Goal: Information Seeking & Learning: Learn about a topic

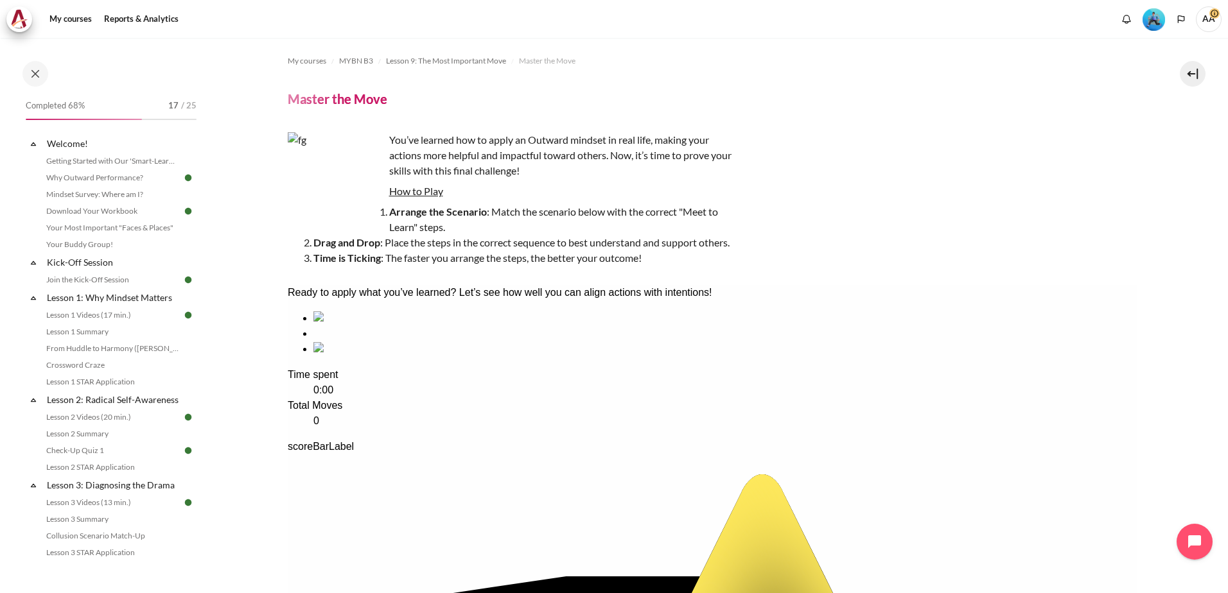
scroll to position [121, 0]
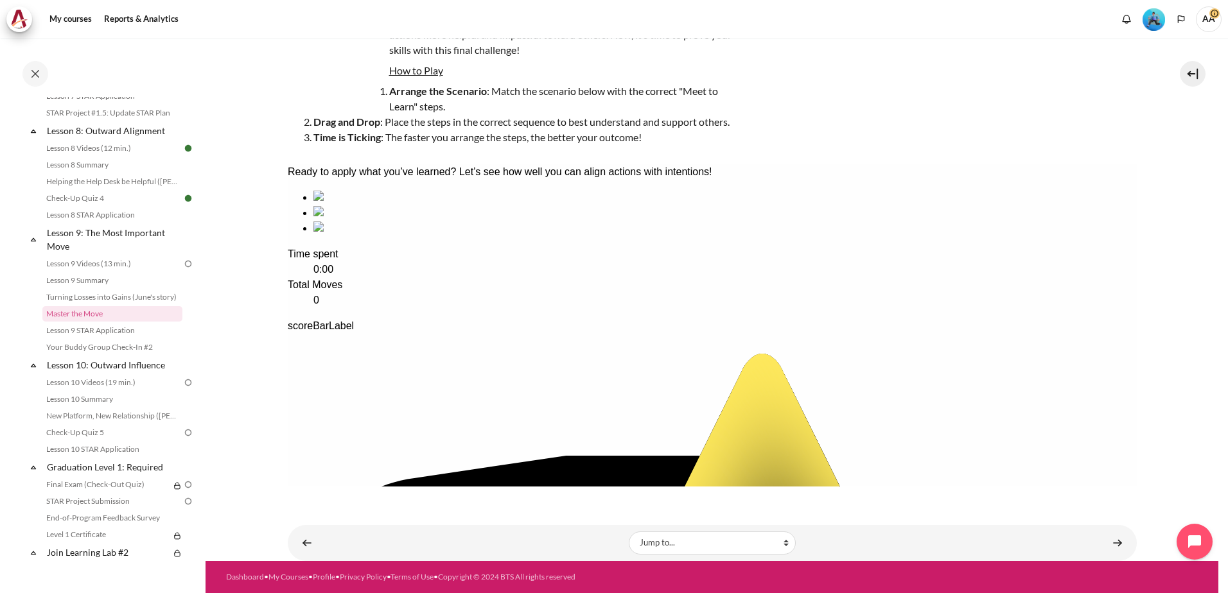
click at [347, 206] on div "sequencing item" at bounding box center [724, 197] width 823 height 15
click at [368, 206] on div "sequencing item" at bounding box center [724, 197] width 823 height 15
drag, startPoint x: 365, startPoint y: 299, endPoint x: 376, endPoint y: 311, distance: 16.3
drag, startPoint x: 504, startPoint y: 281, endPoint x: 395, endPoint y: 286, distance: 109.3
drag, startPoint x: 632, startPoint y: 274, endPoint x: 518, endPoint y: 276, distance: 113.7
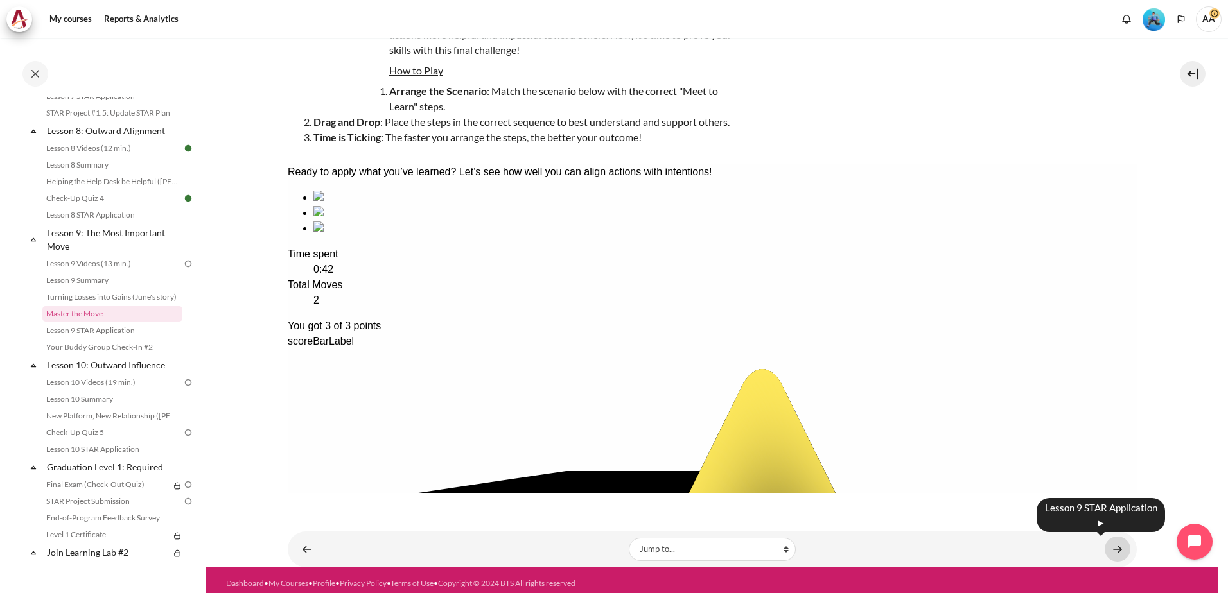
click at [1105, 552] on link "Content" at bounding box center [1118, 549] width 26 height 25
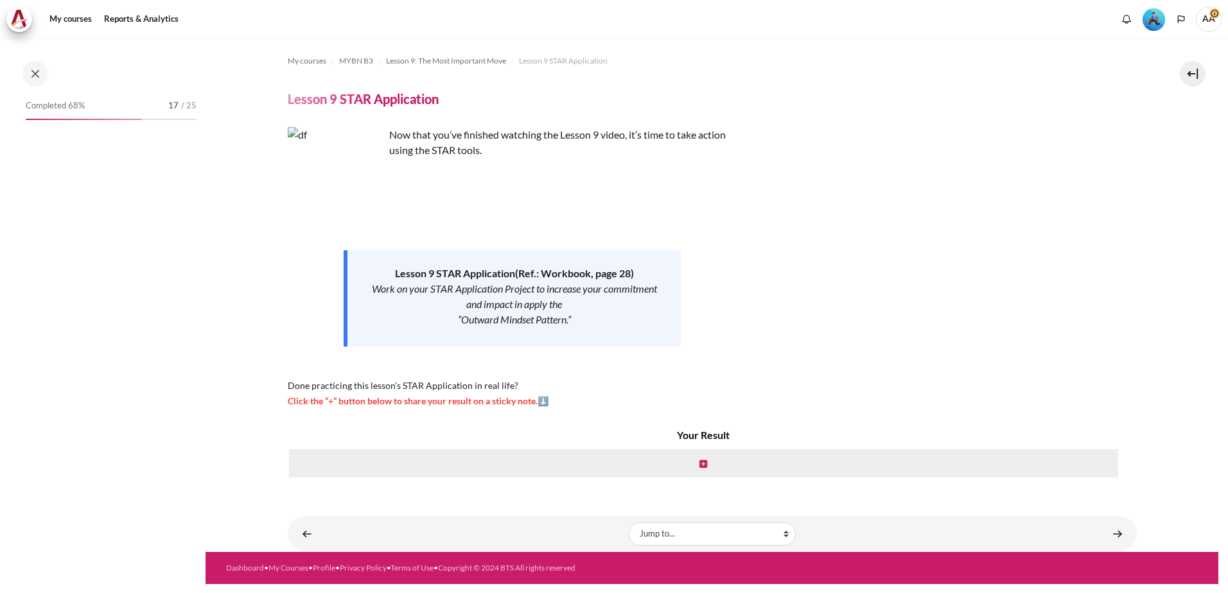
scroll to position [961, 0]
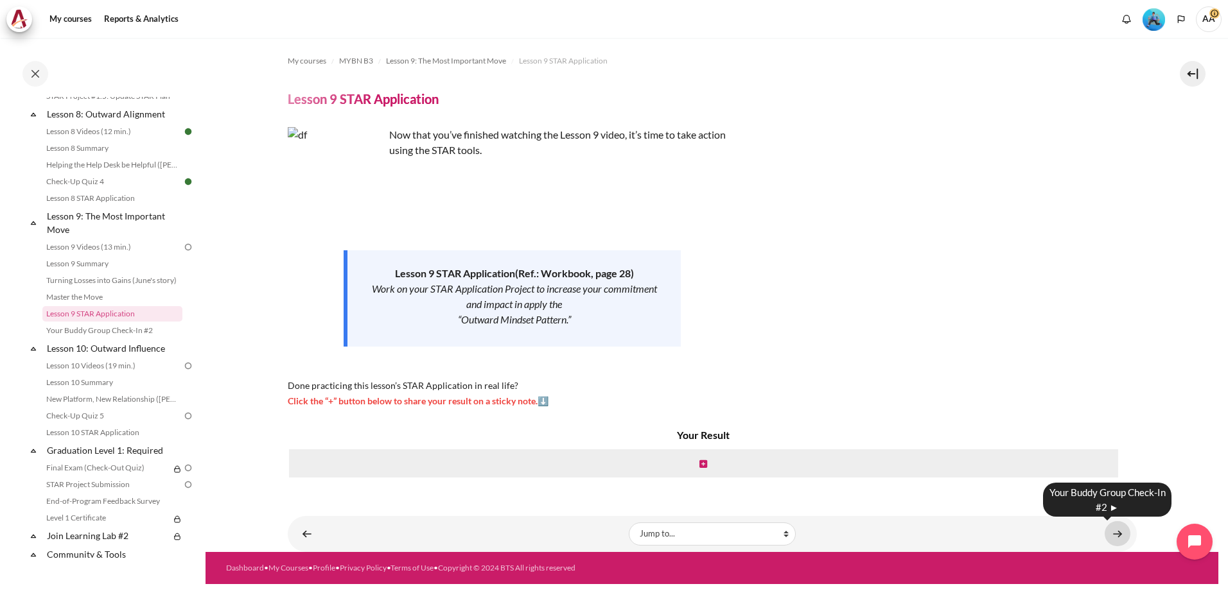
click at [1114, 535] on link "Content" at bounding box center [1118, 533] width 26 height 25
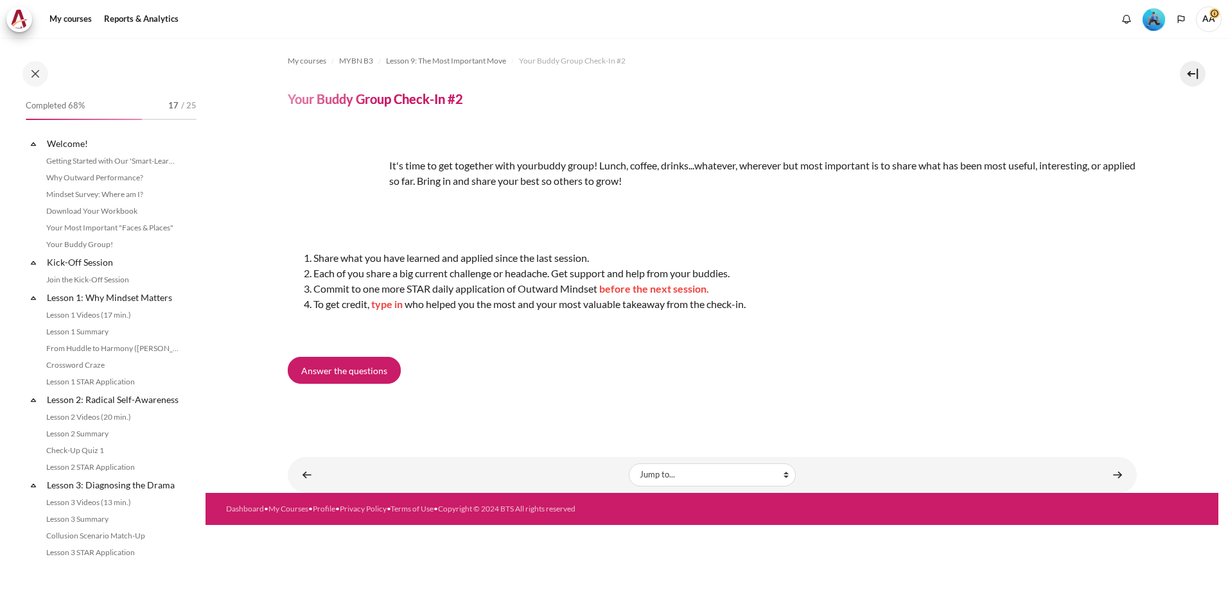
scroll to position [977, 0]
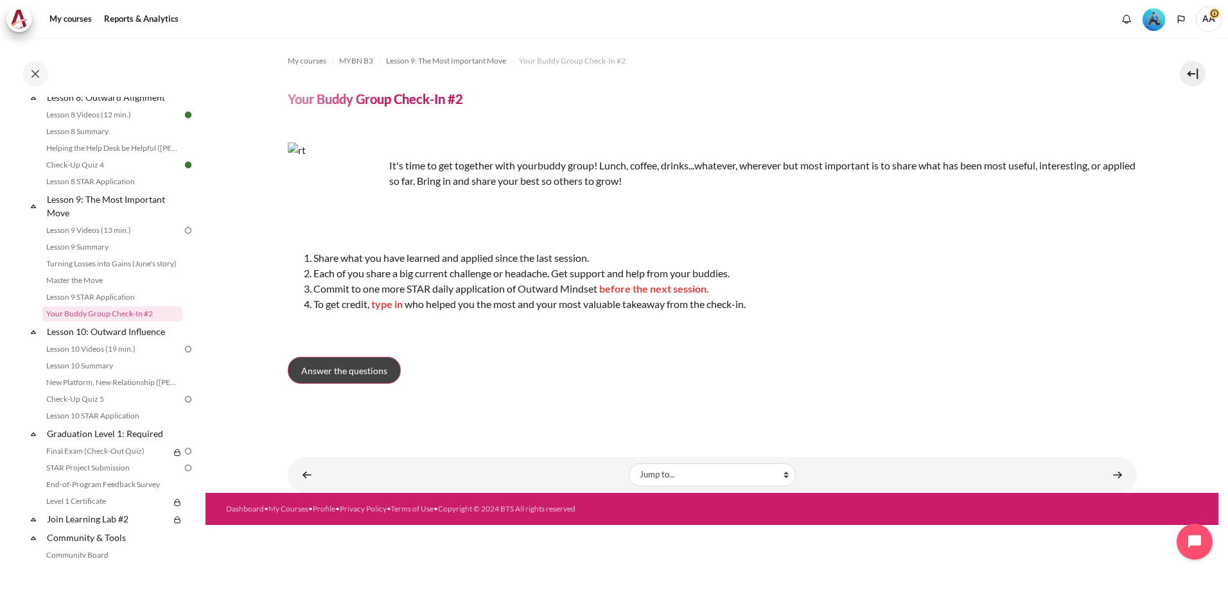
click at [339, 370] on span "Answer the questions" at bounding box center [344, 370] width 86 height 13
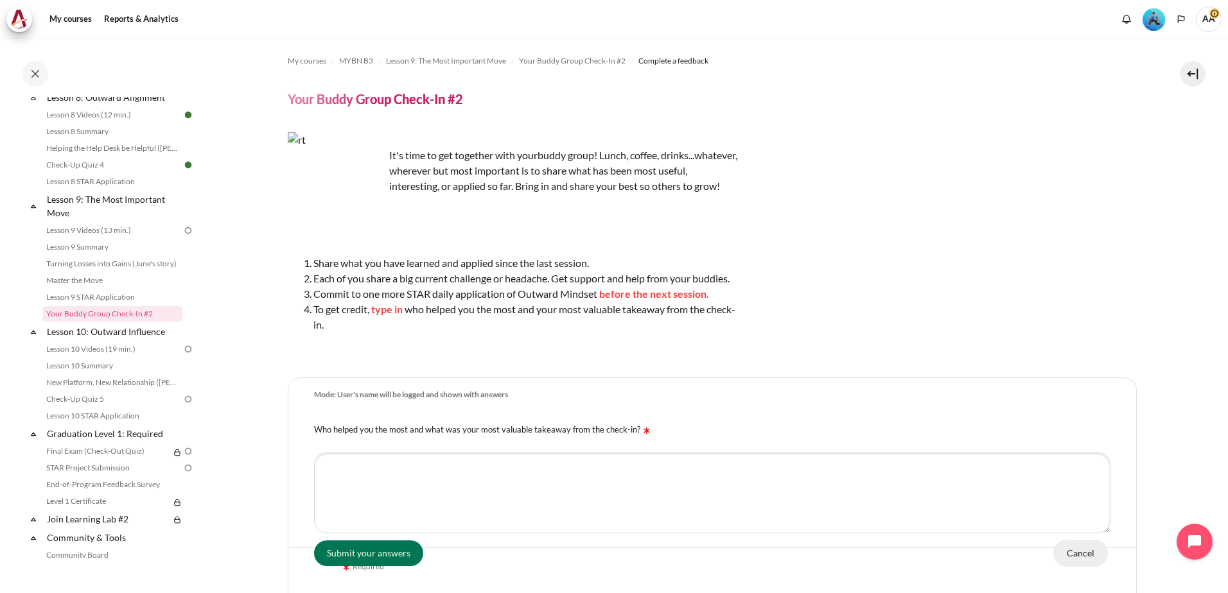
click at [1068, 550] on input "Cancel" at bounding box center [1080, 552] width 55 height 27
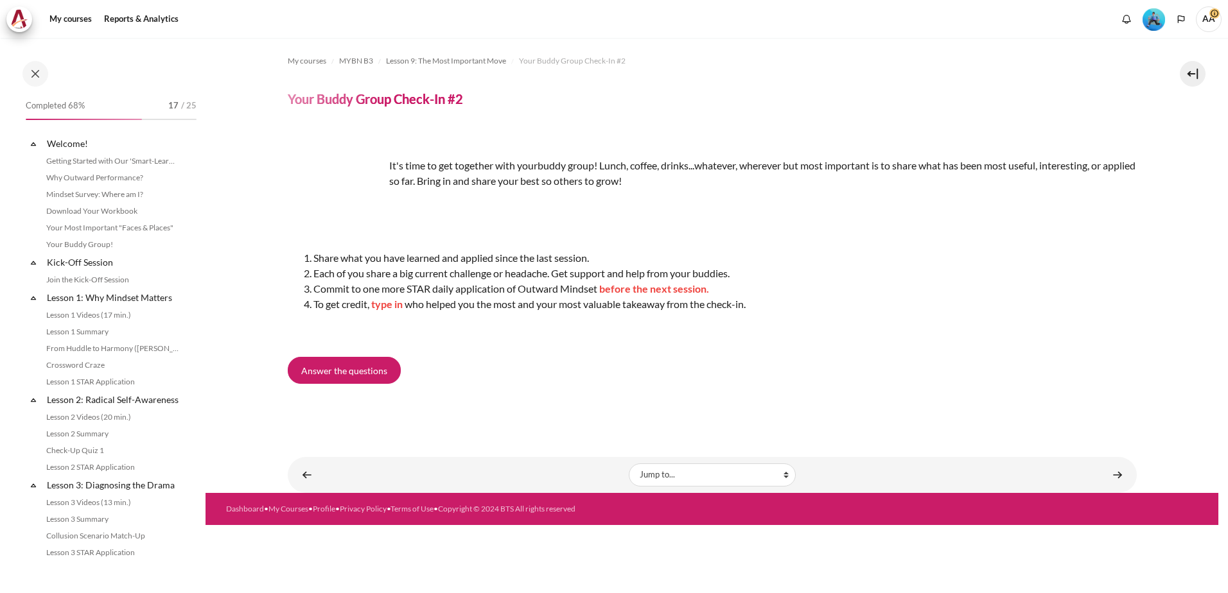
scroll to position [977, 0]
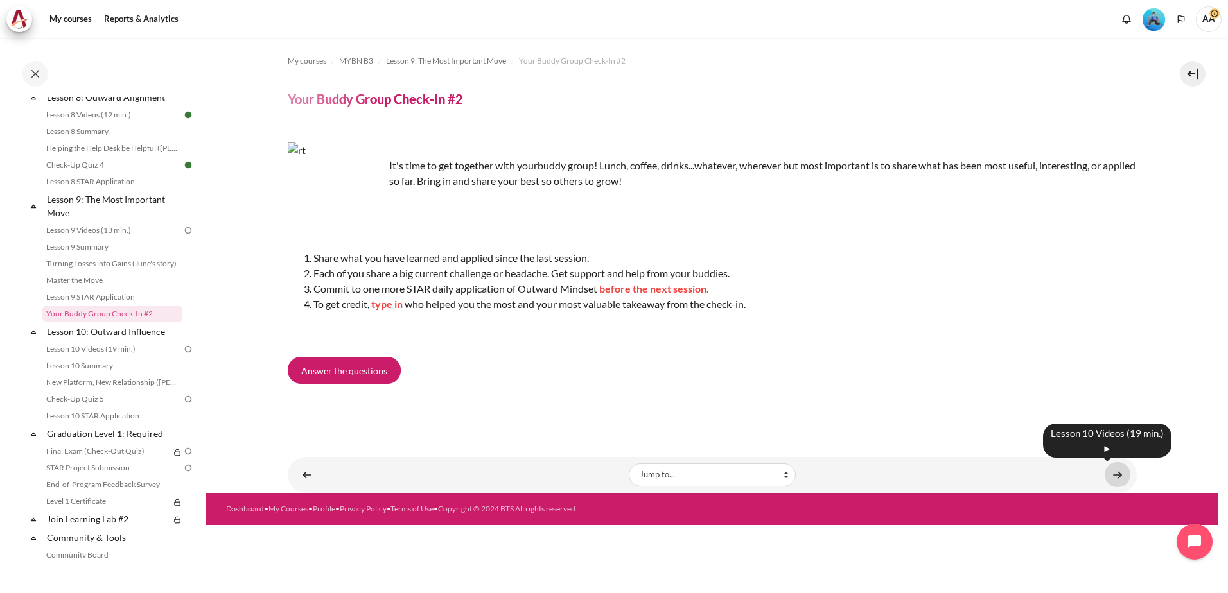
click at [1121, 471] on link "Content" at bounding box center [1118, 474] width 26 height 25
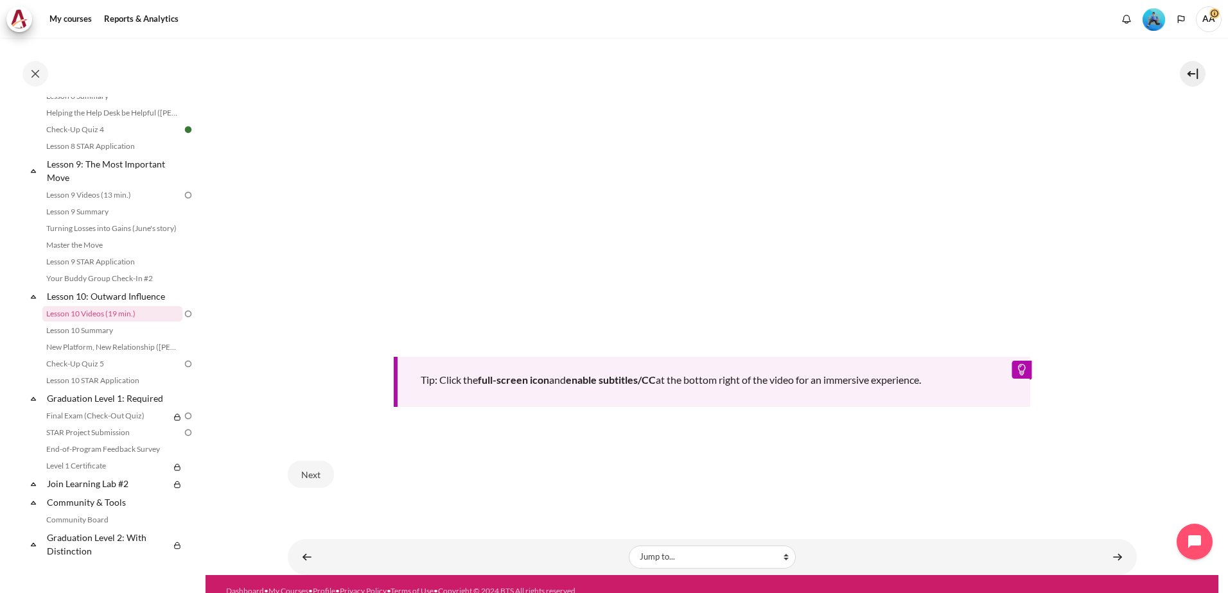
scroll to position [543, 0]
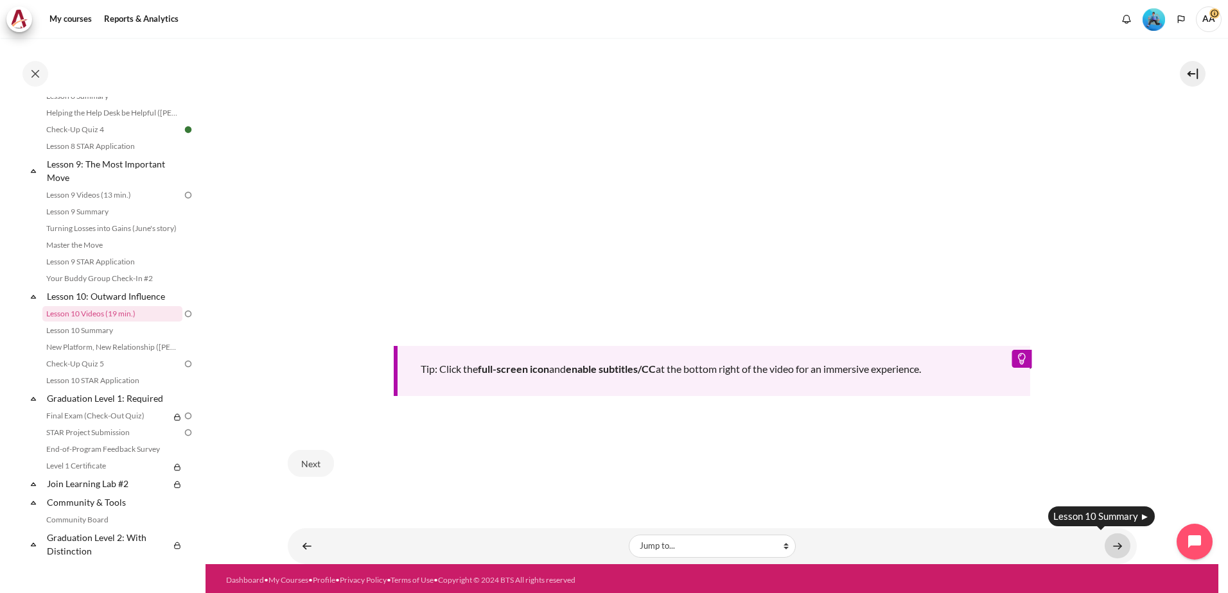
click at [1108, 544] on link "Content" at bounding box center [1118, 546] width 26 height 25
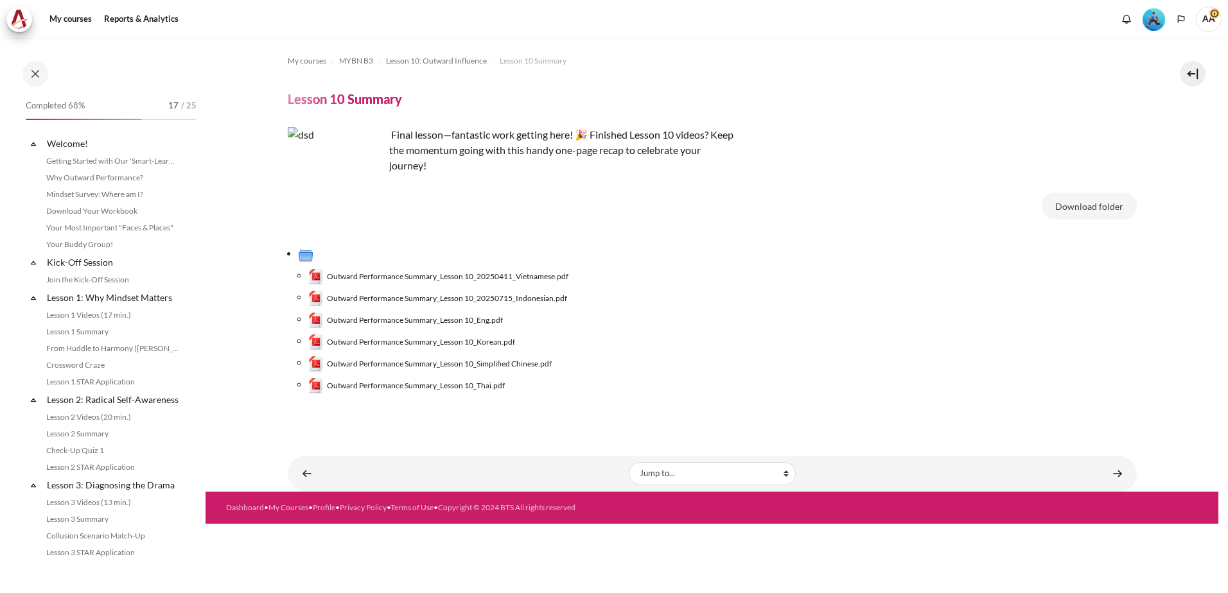
scroll to position [1029, 0]
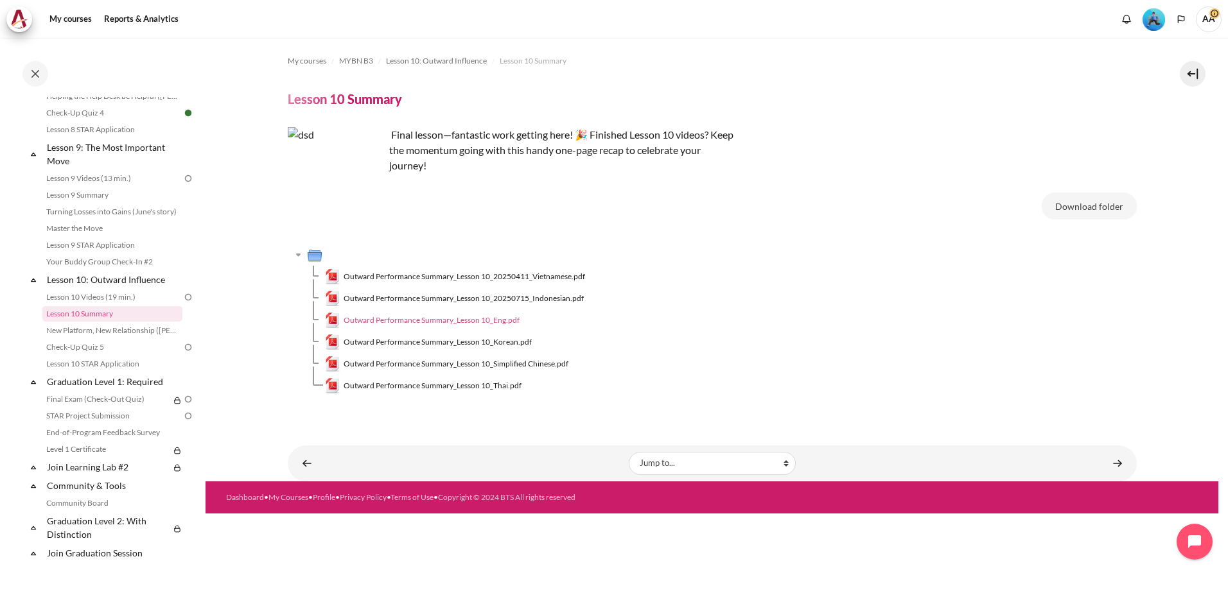
click at [493, 318] on span "Outward Performance Summary_Lesson 10_Eng.pdf" at bounding box center [432, 321] width 176 height 12
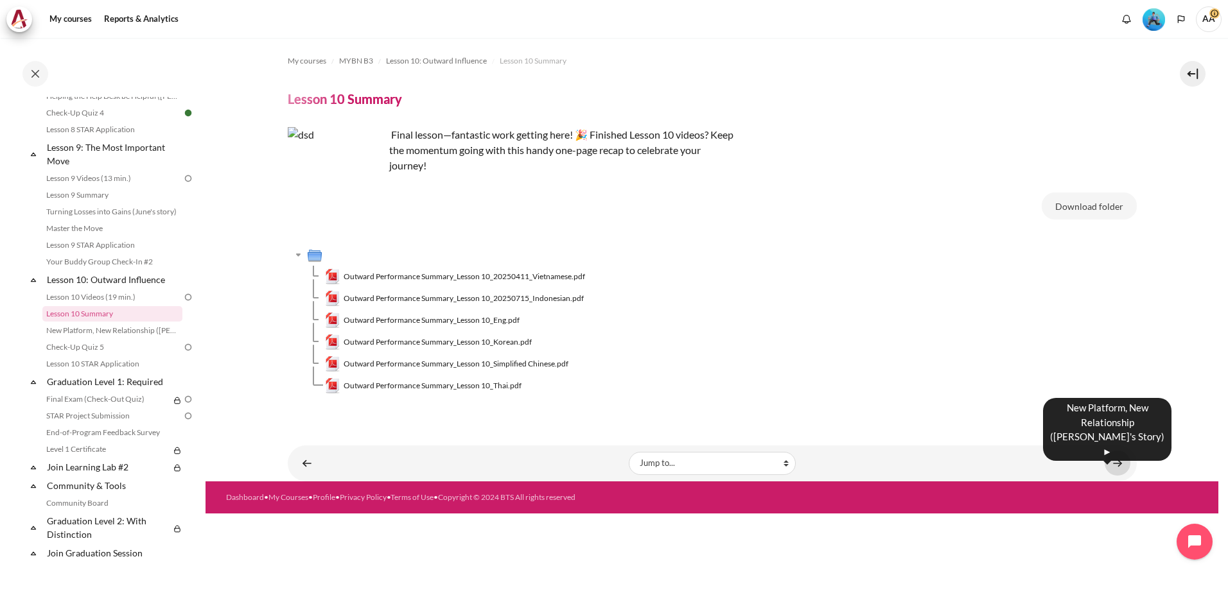
click at [1119, 463] on link "Content" at bounding box center [1118, 463] width 26 height 25
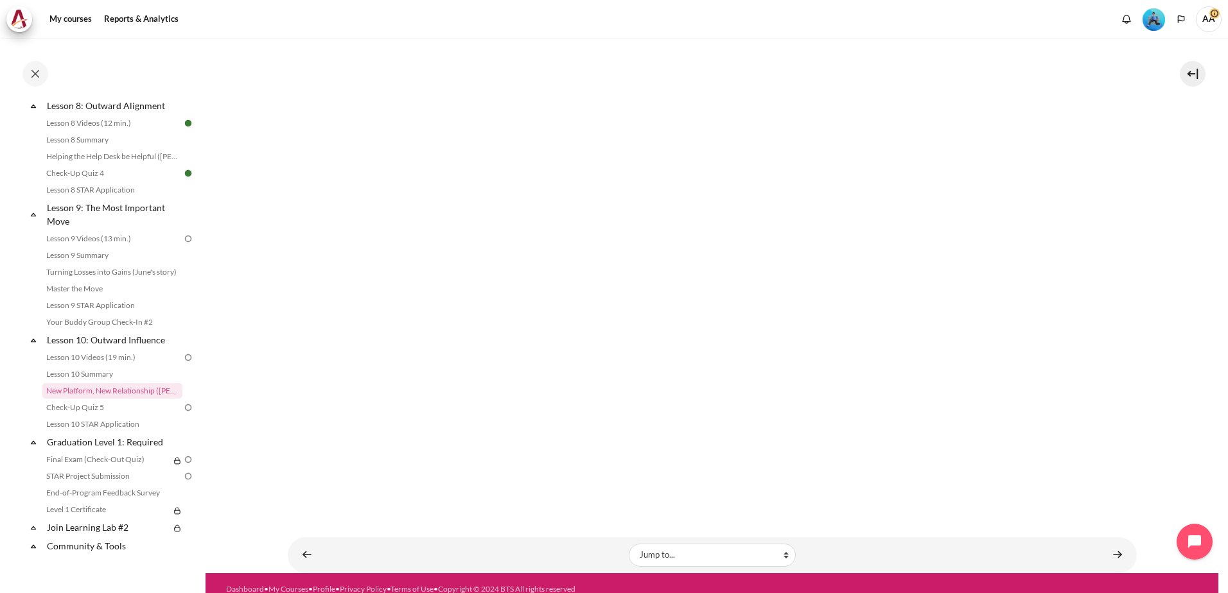
scroll to position [215, 0]
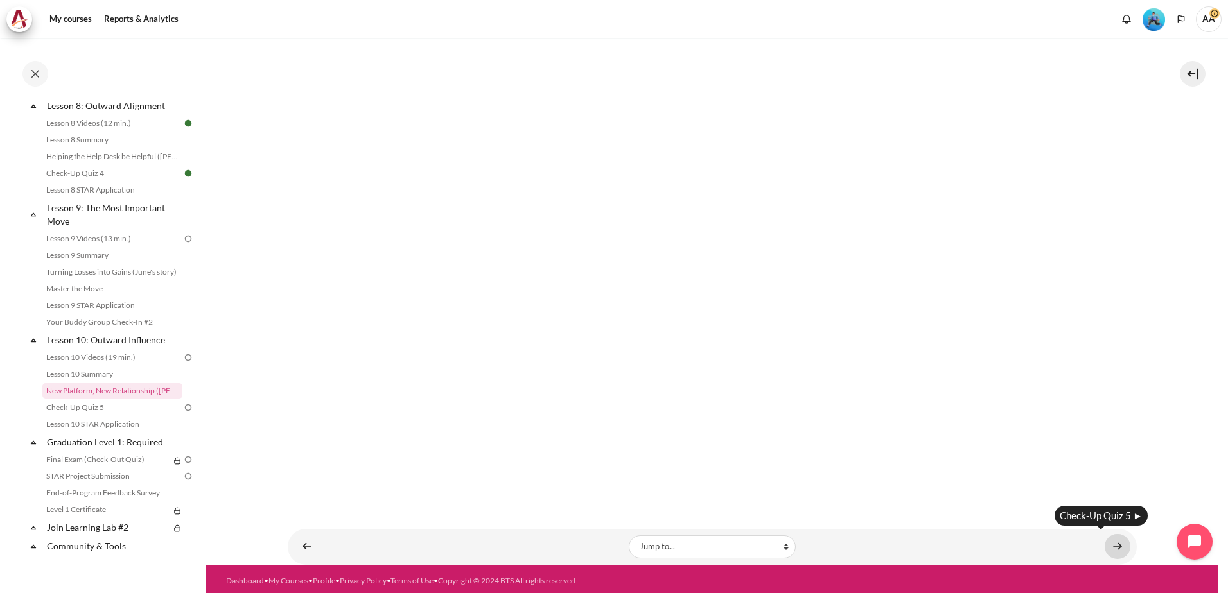
click at [1108, 541] on link "Content" at bounding box center [1118, 546] width 26 height 25
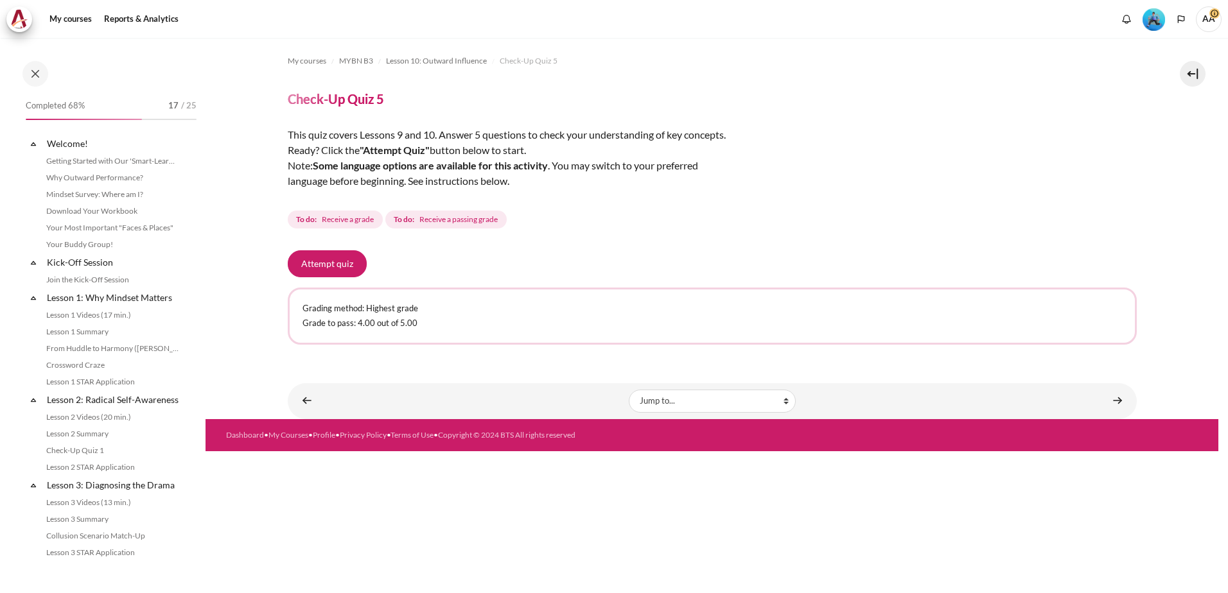
scroll to position [1063, 0]
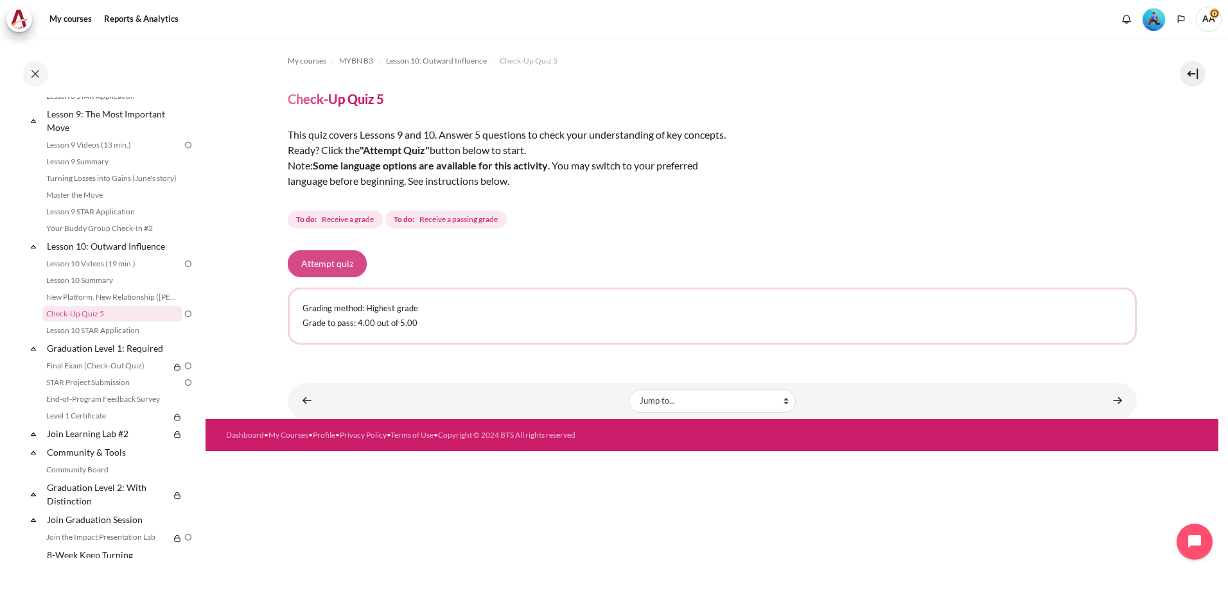
click at [328, 265] on button "Attempt quiz" at bounding box center [327, 263] width 79 height 27
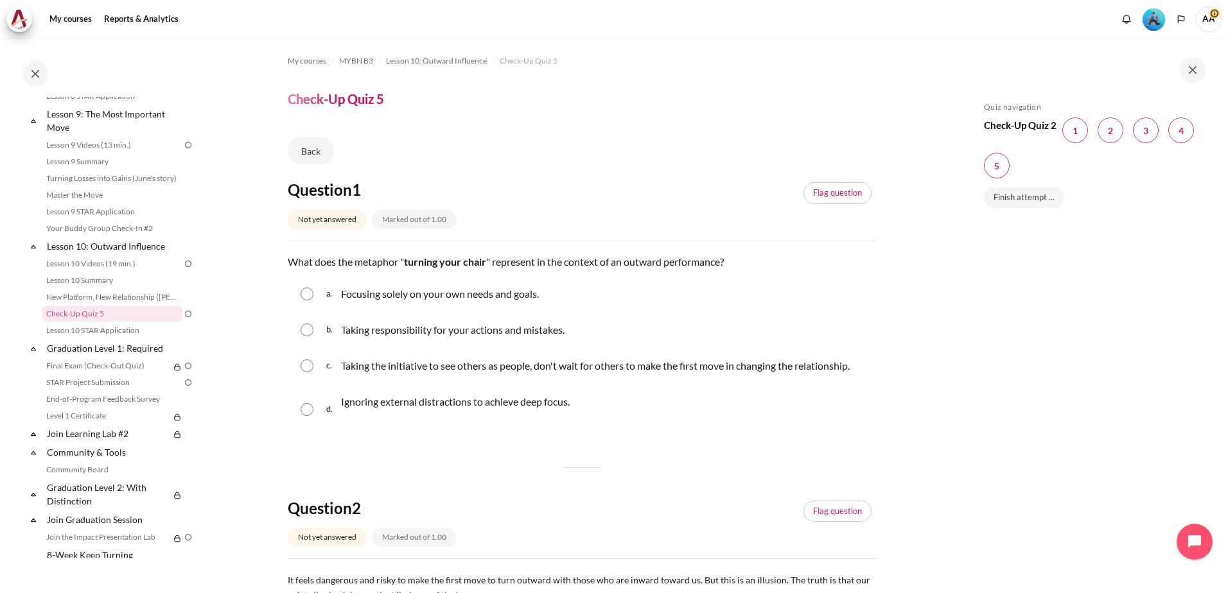
scroll to position [64, 0]
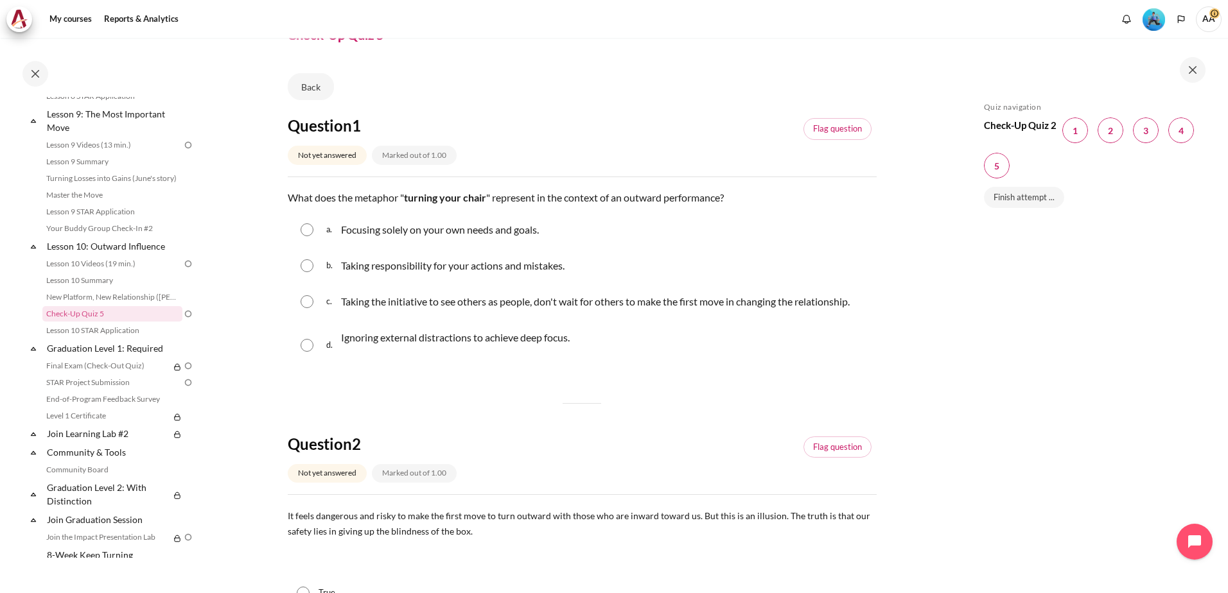
click at [302, 301] on input "Content" at bounding box center [307, 301] width 13 height 13
radio input "true"
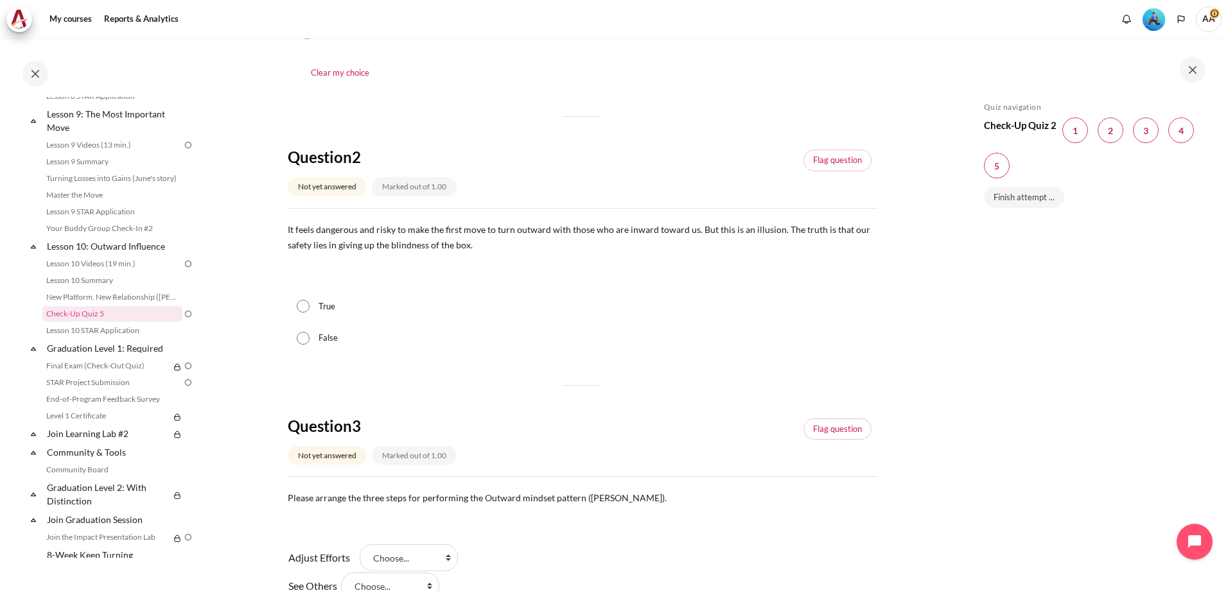
scroll to position [385, 0]
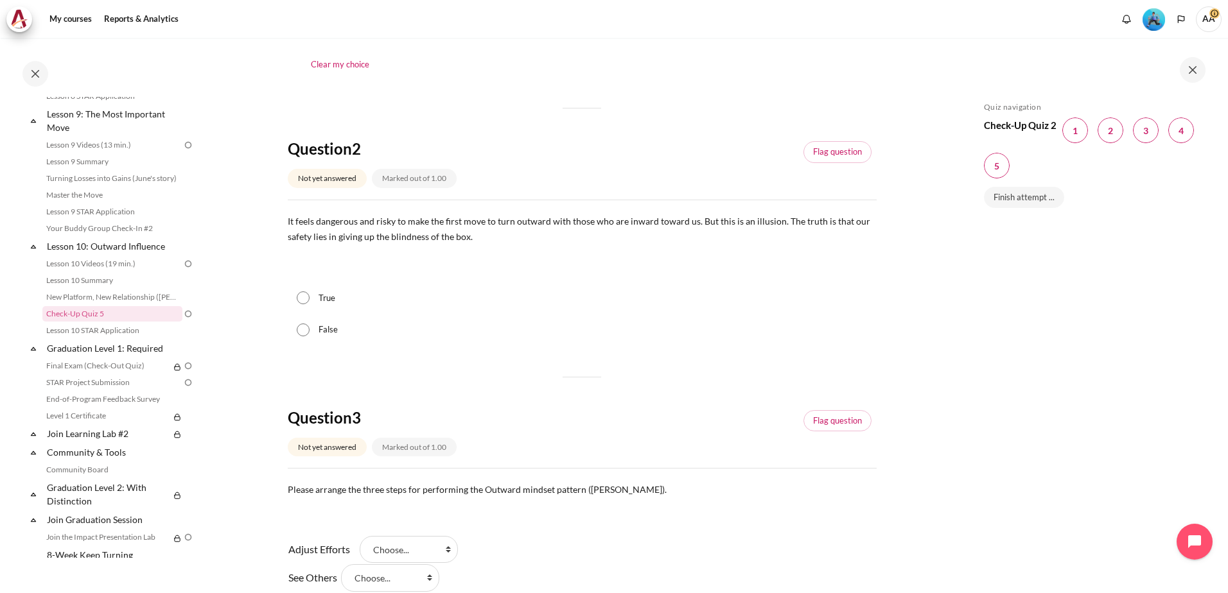
click at [303, 297] on input "True" at bounding box center [303, 298] width 13 height 13
radio input "true"
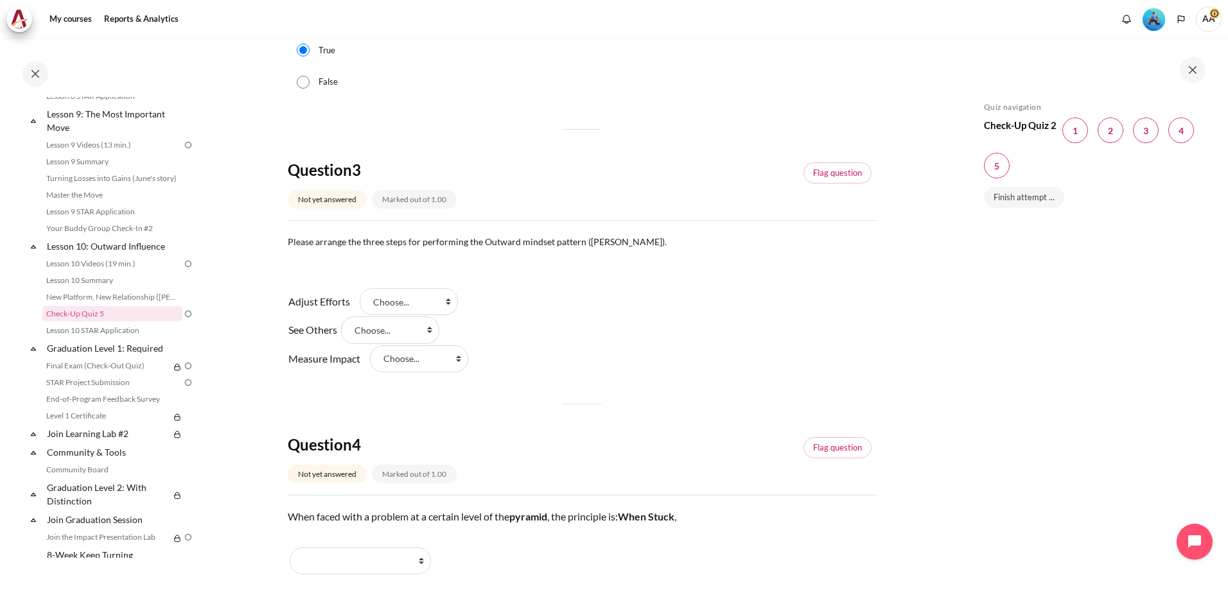
scroll to position [642, 0]
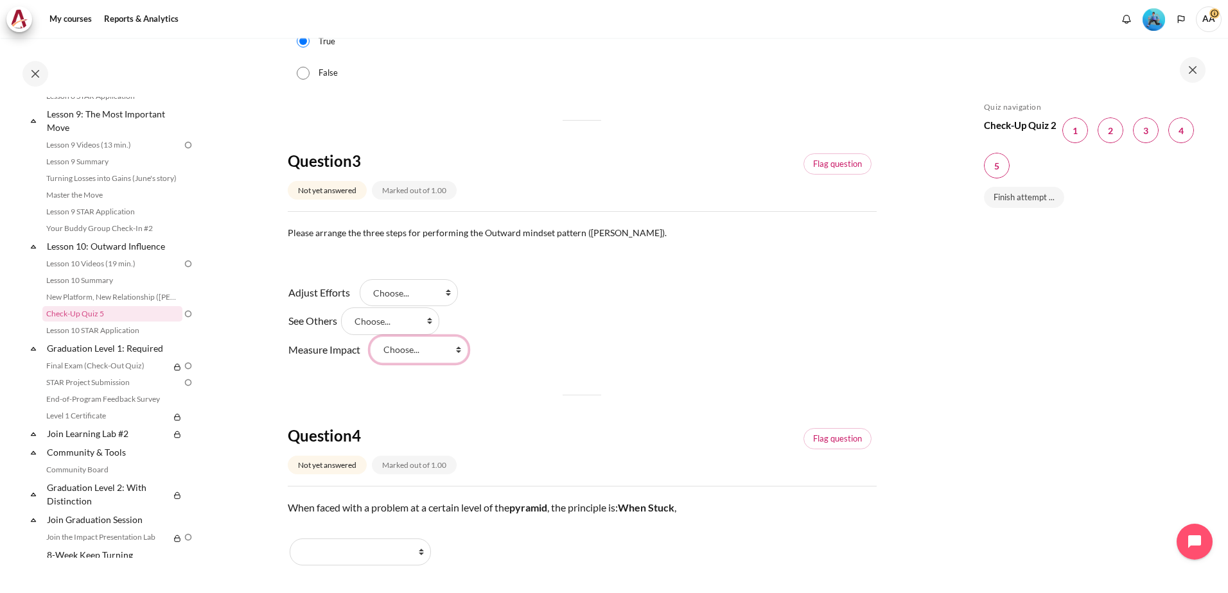
click at [439, 360] on select "Choose... Step 1 (步骤 1) Step 3 (步骤 3) Step 2 (步骤 2 )" at bounding box center [419, 350] width 98 height 27
select select "2"
click at [370, 337] on select "Choose... Step 1 (步骤 1) Step 3 (步骤 3) Step 2 (步骤 2 )" at bounding box center [419, 350] width 98 height 27
click at [412, 322] on select "Choose... Step 1 (步骤 1) Step 3 (步骤 3) Step 2 (步骤 2 )" at bounding box center [390, 321] width 98 height 27
select select "1"
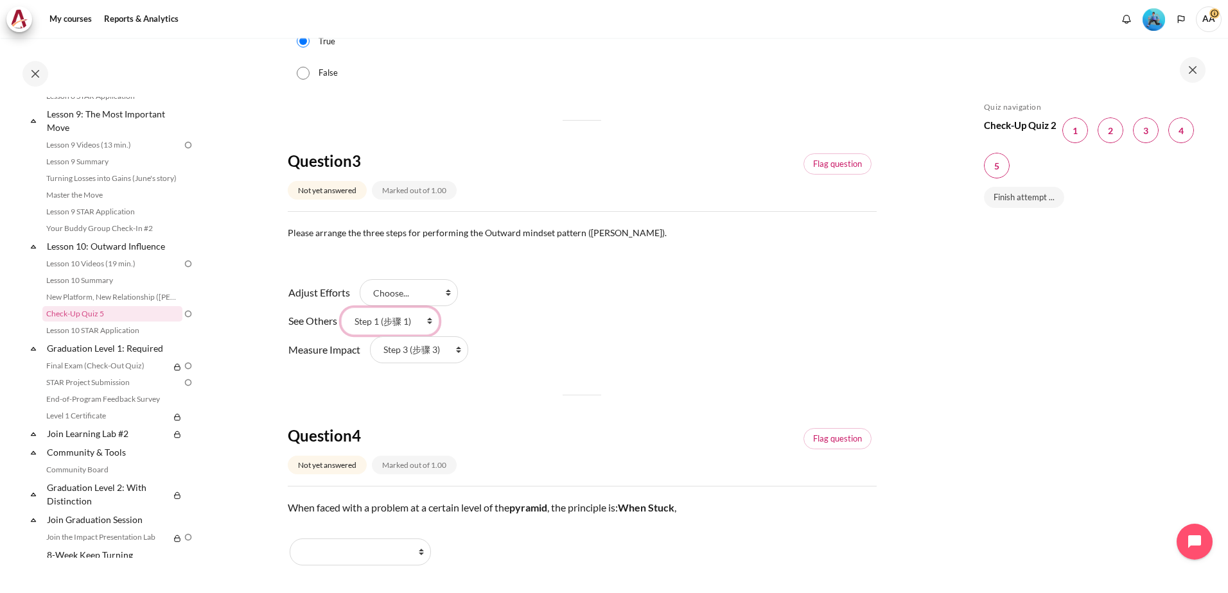
click at [349, 308] on select "Choose... Step 1 (步骤 1) Step 3 (步骤 3) Step 2 (步骤 2 )" at bounding box center [390, 321] width 98 height 27
click at [406, 288] on select "Choose... Step 1 (步骤 1) Step 3 (步骤 3) Step 2 (步骤 2 )" at bounding box center [409, 292] width 98 height 27
select select "3"
click at [360, 279] on select "Choose... Step 1 (步骤 1) Step 3 (步骤 3) Step 2 (步骤 2 )" at bounding box center [409, 292] width 98 height 27
click at [594, 413] on div "Question 1 Not yet answered Marked out of 1.00 Flag question Question text What…" at bounding box center [582, 266] width 589 height 1457
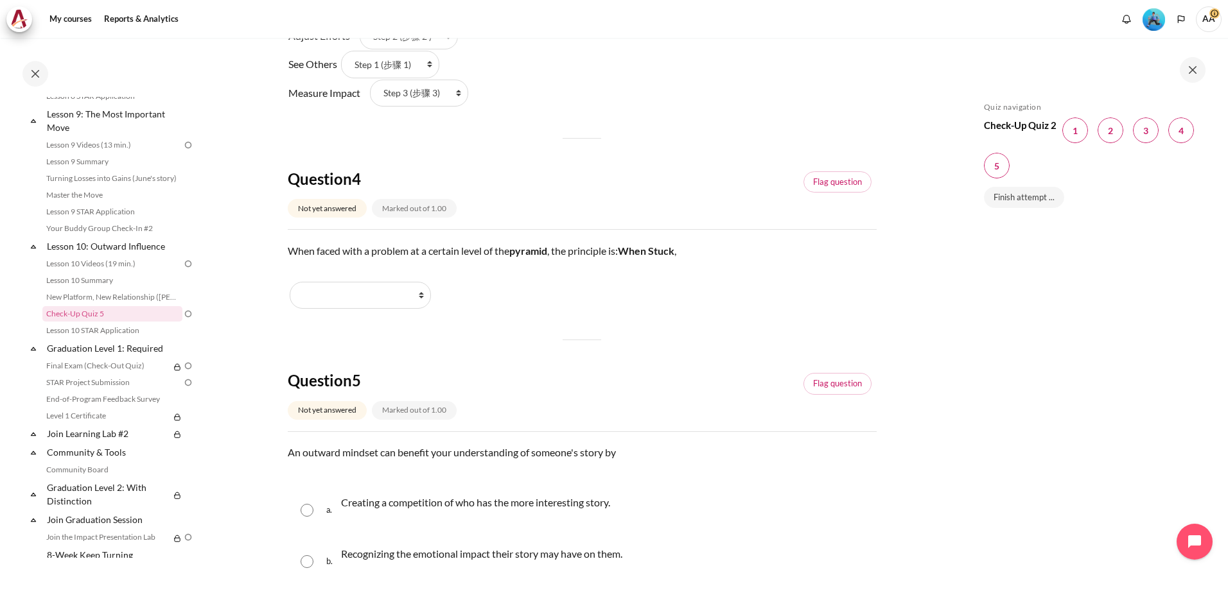
scroll to position [963, 0]
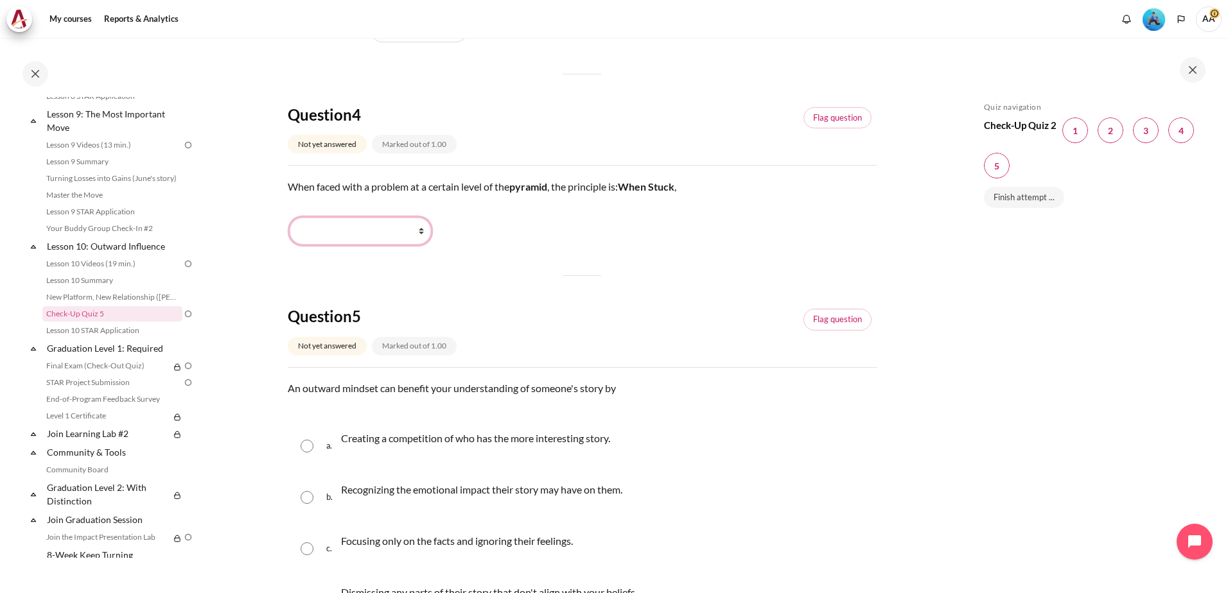
click at [417, 230] on select "Go Lower (向下走) Work Harder (更加努力) Stay Put (保持原位) Go Higher (向上走)" at bounding box center [360, 231] width 141 height 27
select select "1"
click at [290, 218] on select "Go Lower (向下走) Work Harder (更加努力) Stay Put (保持原位) Go Higher (向上走)" at bounding box center [360, 231] width 141 height 27
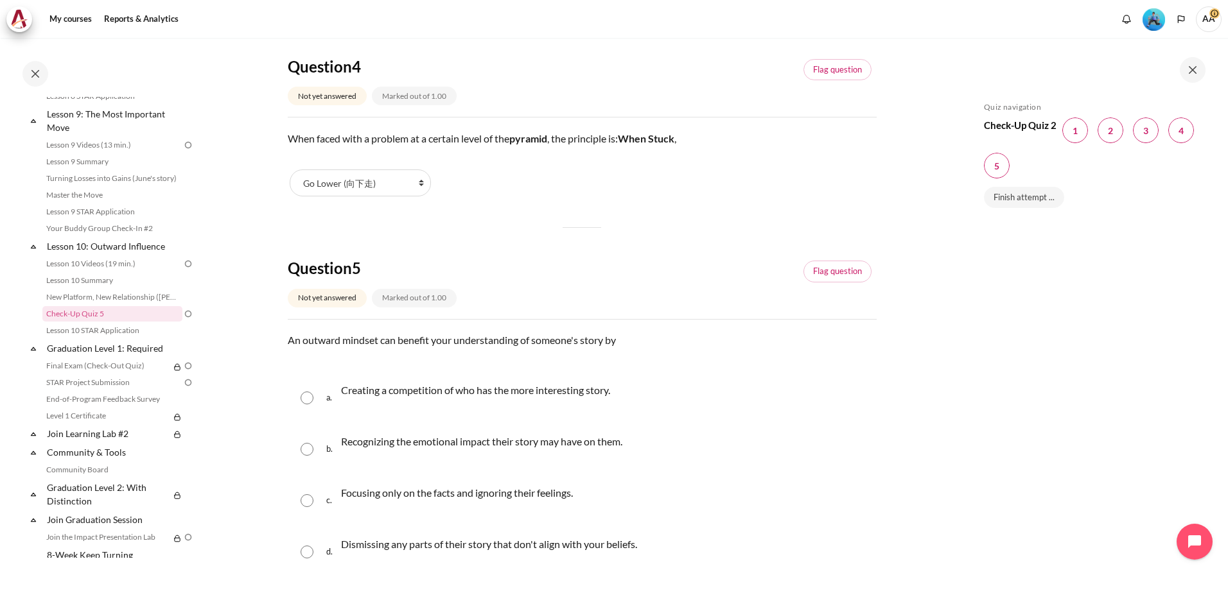
scroll to position [1150, 0]
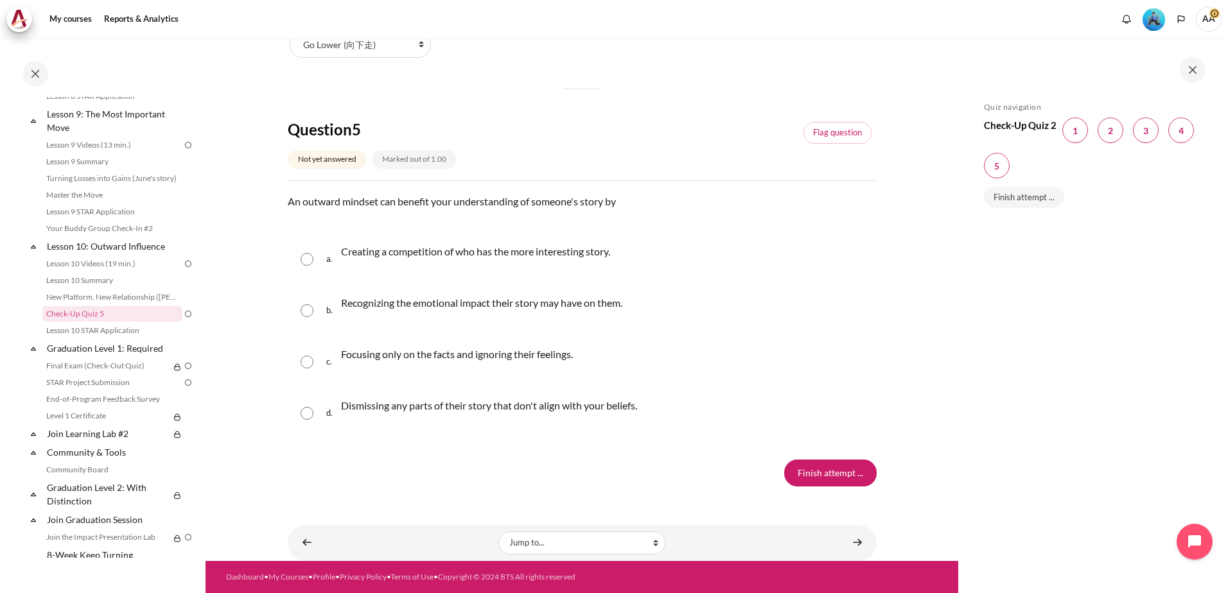
click at [305, 315] on input "Content" at bounding box center [307, 310] width 13 height 13
radio input "true"
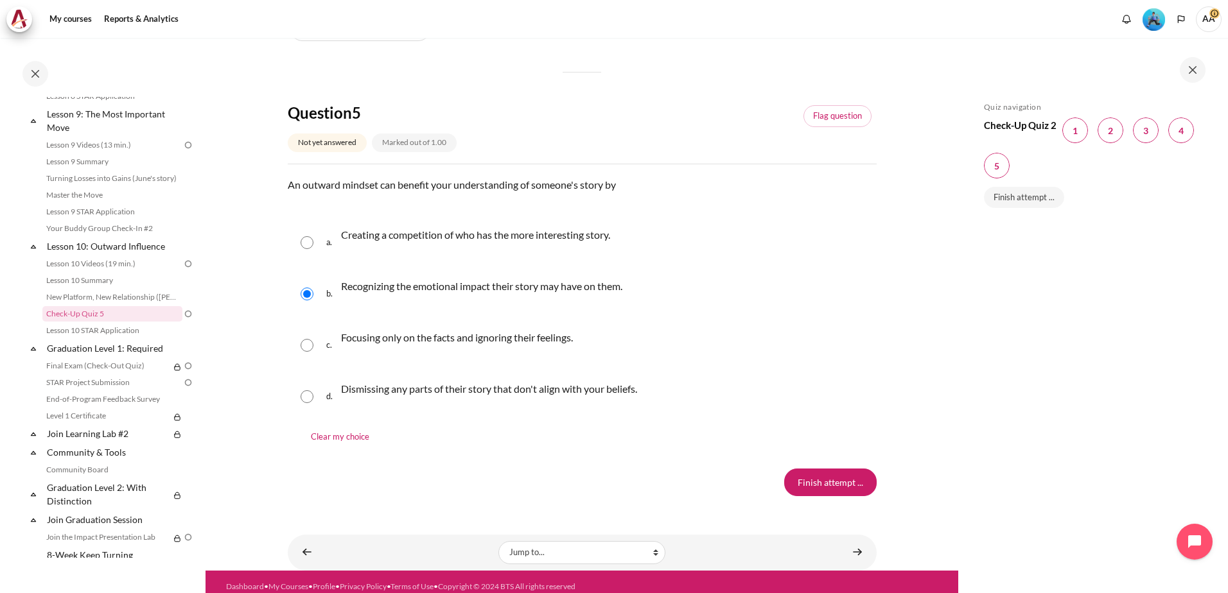
scroll to position [1177, 0]
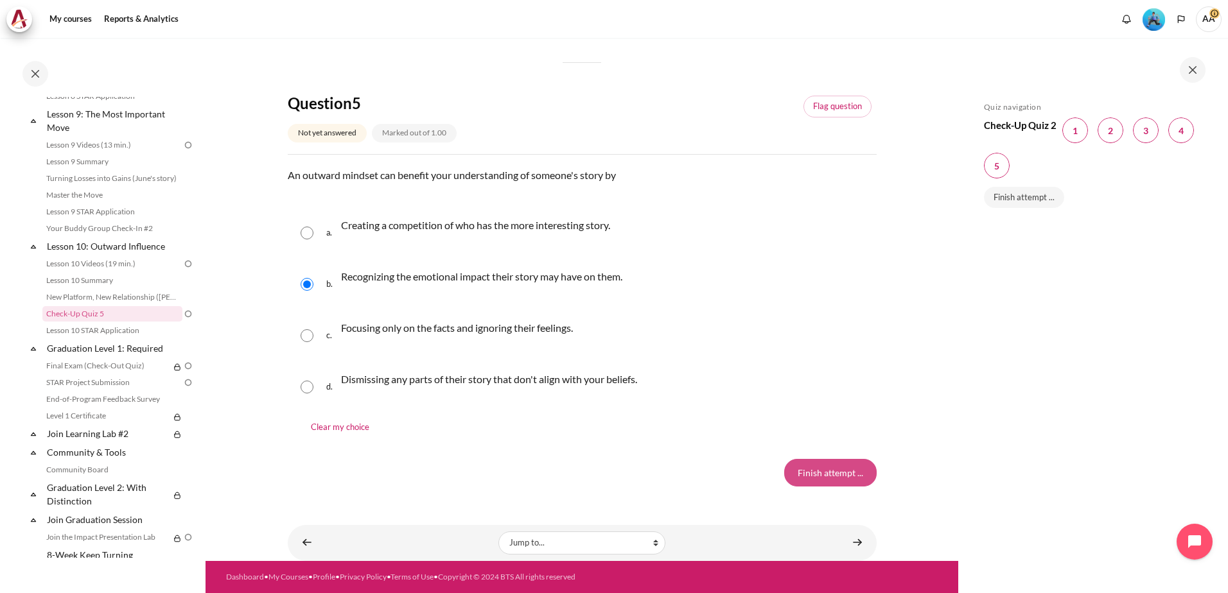
click at [823, 474] on input "Finish attempt ..." at bounding box center [830, 472] width 92 height 27
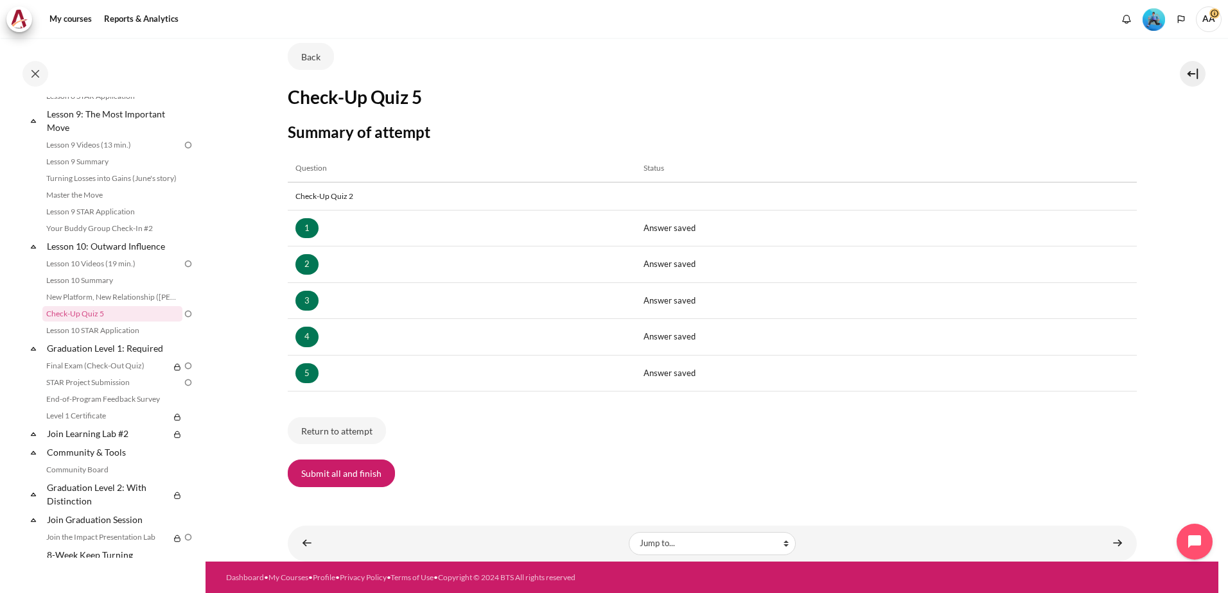
scroll to position [95, 0]
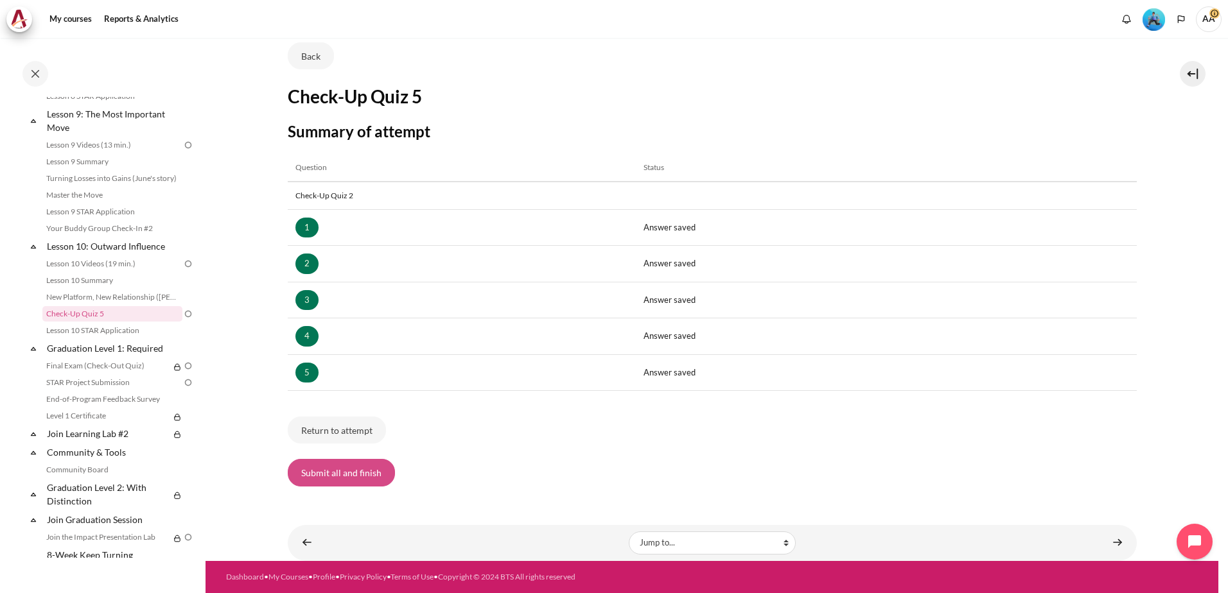
click at [343, 471] on button "Submit all and finish" at bounding box center [341, 472] width 107 height 27
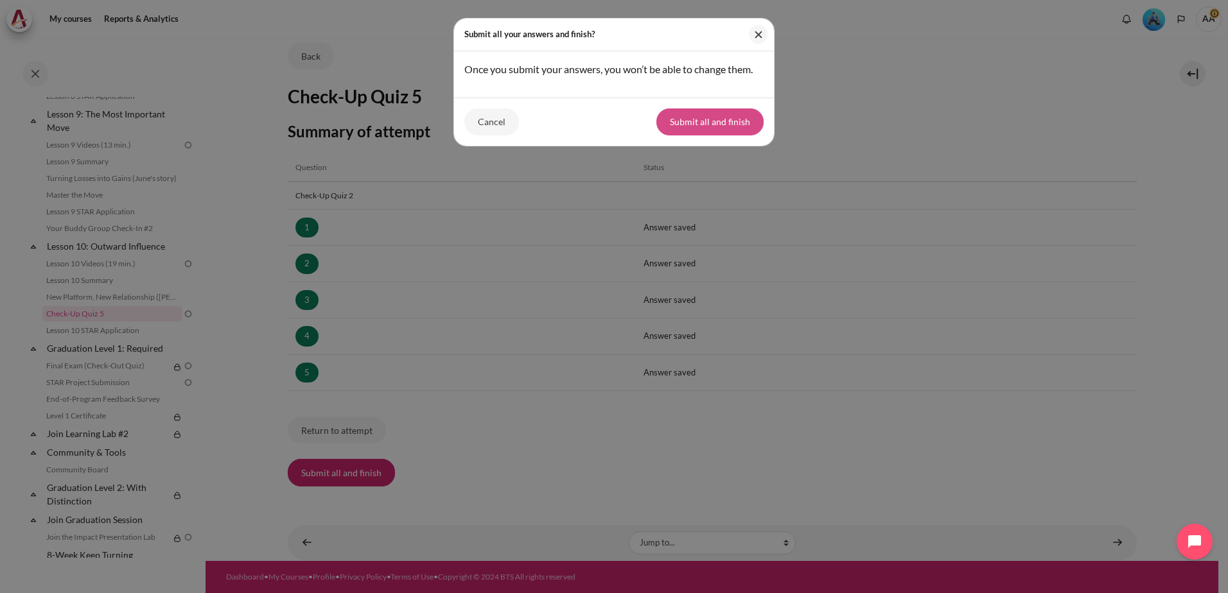
click at [688, 123] on button "Submit all and finish" at bounding box center [709, 122] width 107 height 27
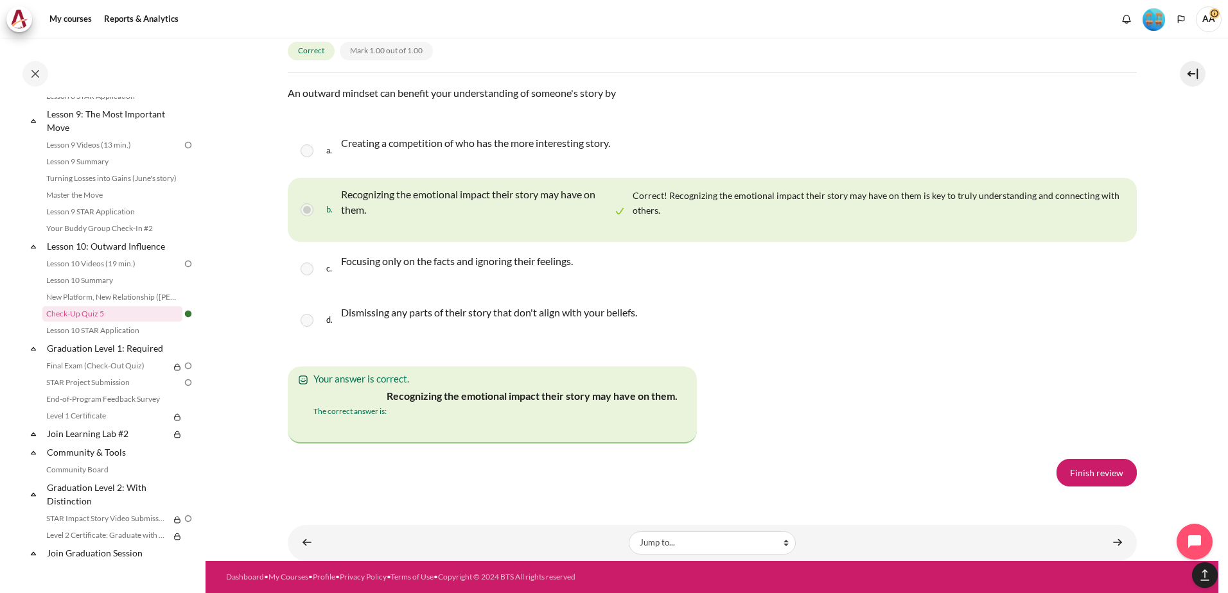
scroll to position [2512, 0]
click at [1092, 471] on link "Finish review" at bounding box center [1096, 472] width 80 height 27
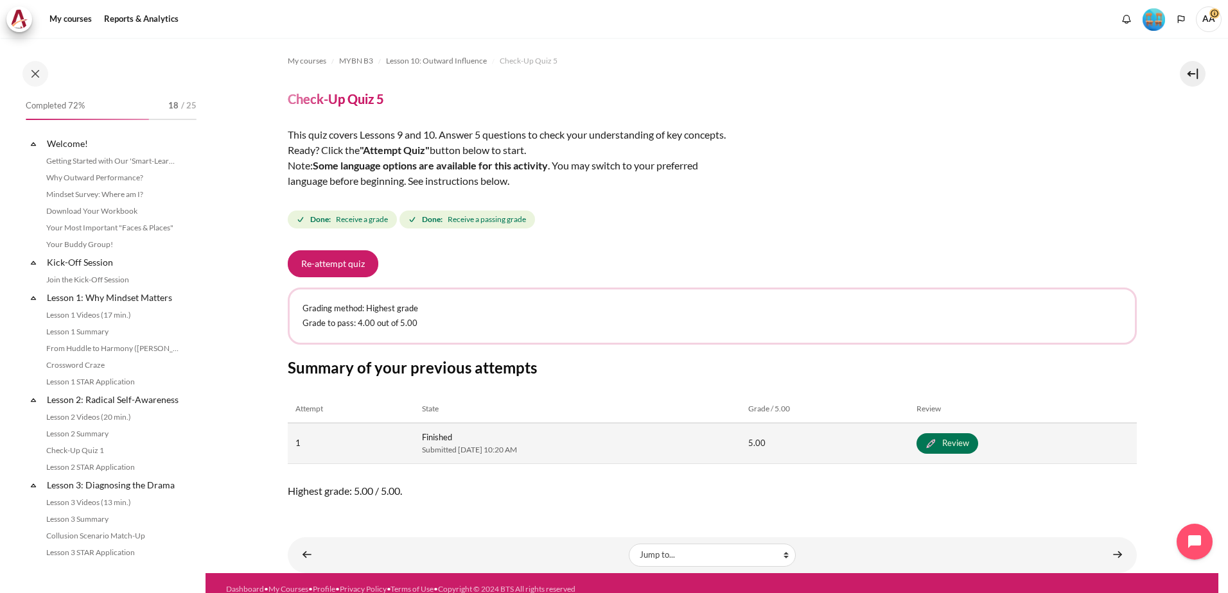
scroll to position [1063, 0]
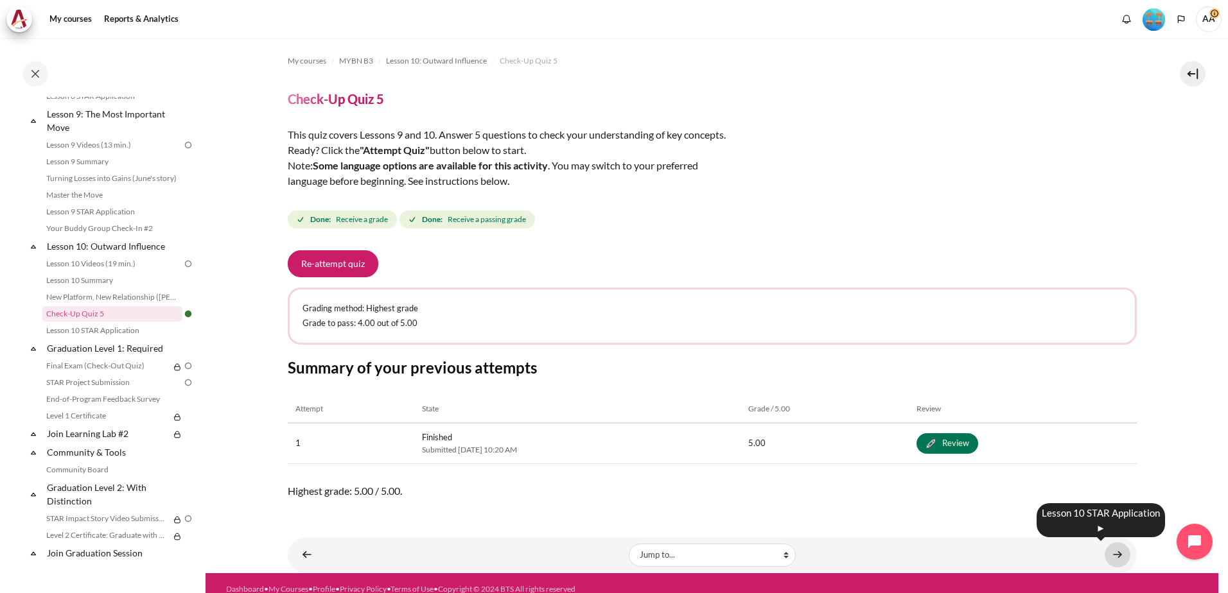
click at [1110, 553] on link "Content" at bounding box center [1118, 555] width 26 height 25
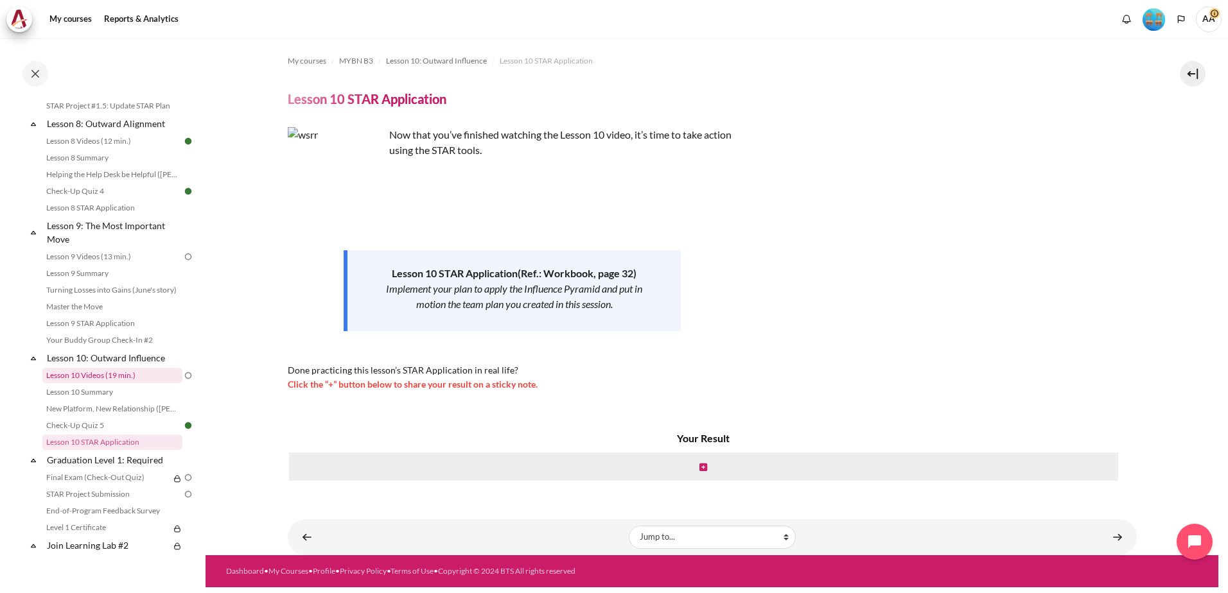
scroll to position [887, 0]
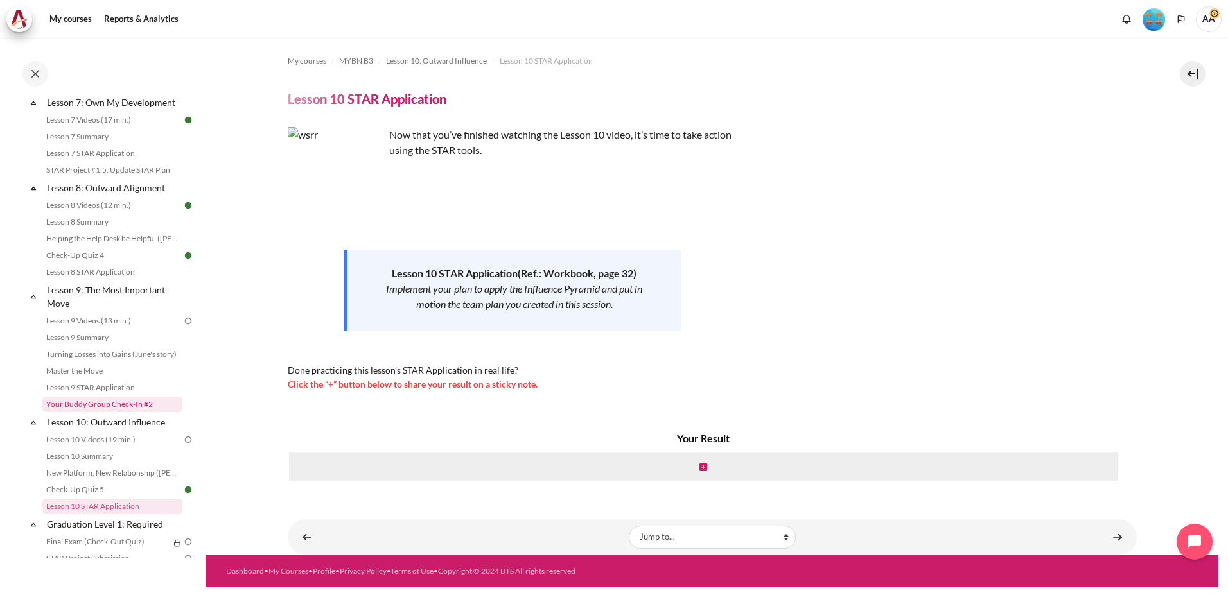
click at [116, 412] on link "Your Buddy Group Check-In #2" at bounding box center [112, 404] width 140 height 15
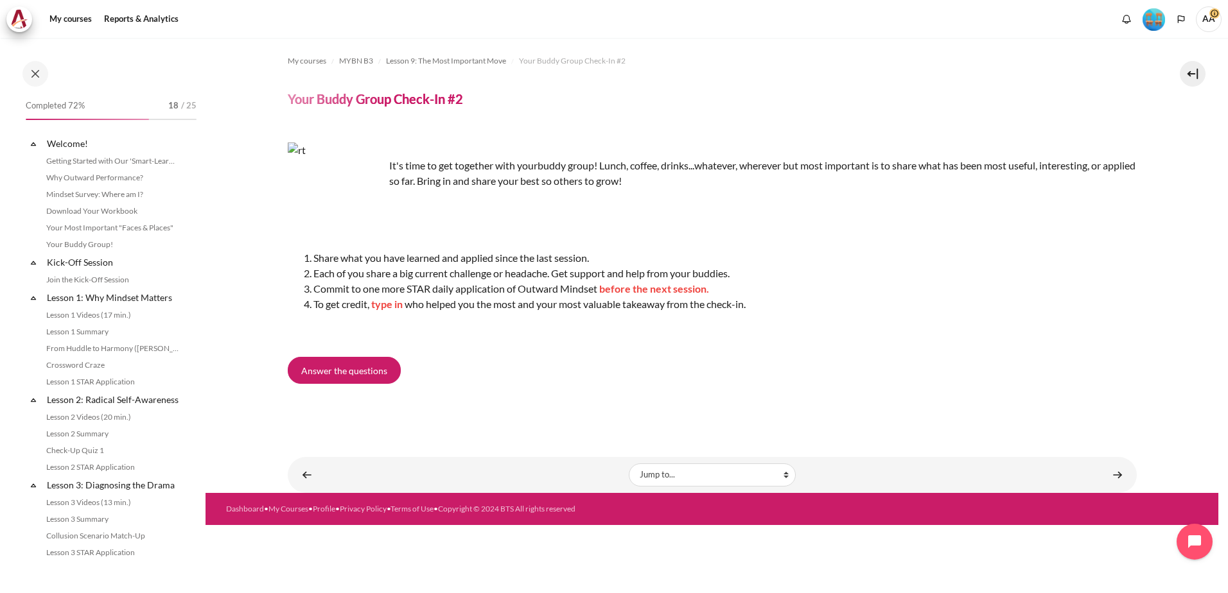
scroll to position [977, 0]
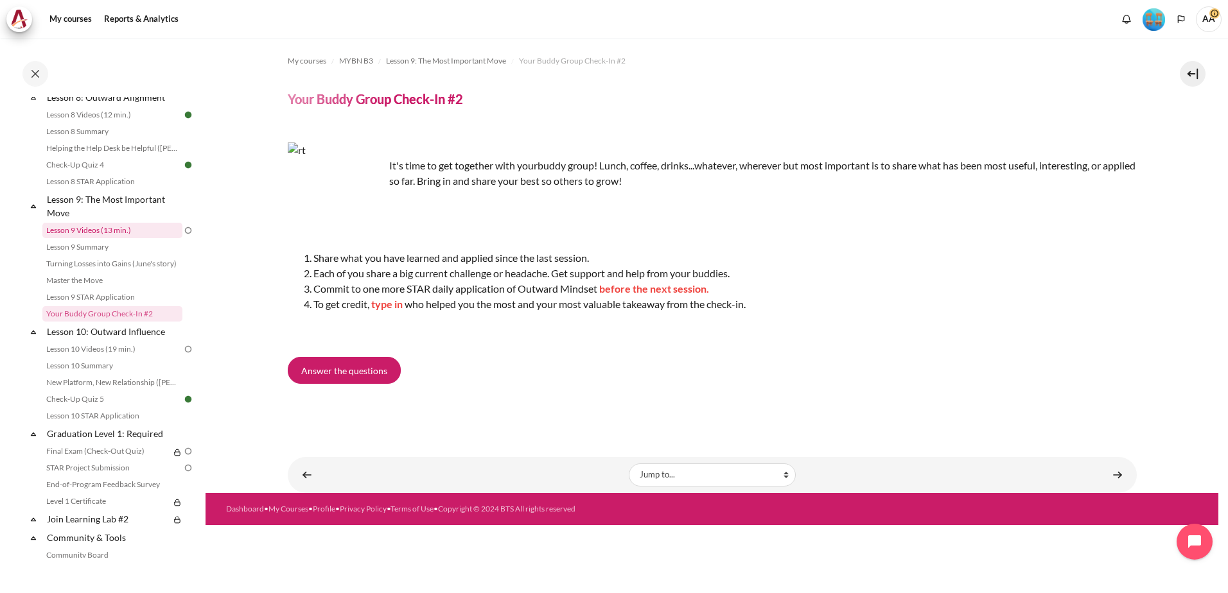
click at [109, 238] on link "Lesson 9 Videos (13 min.)" at bounding box center [112, 230] width 140 height 15
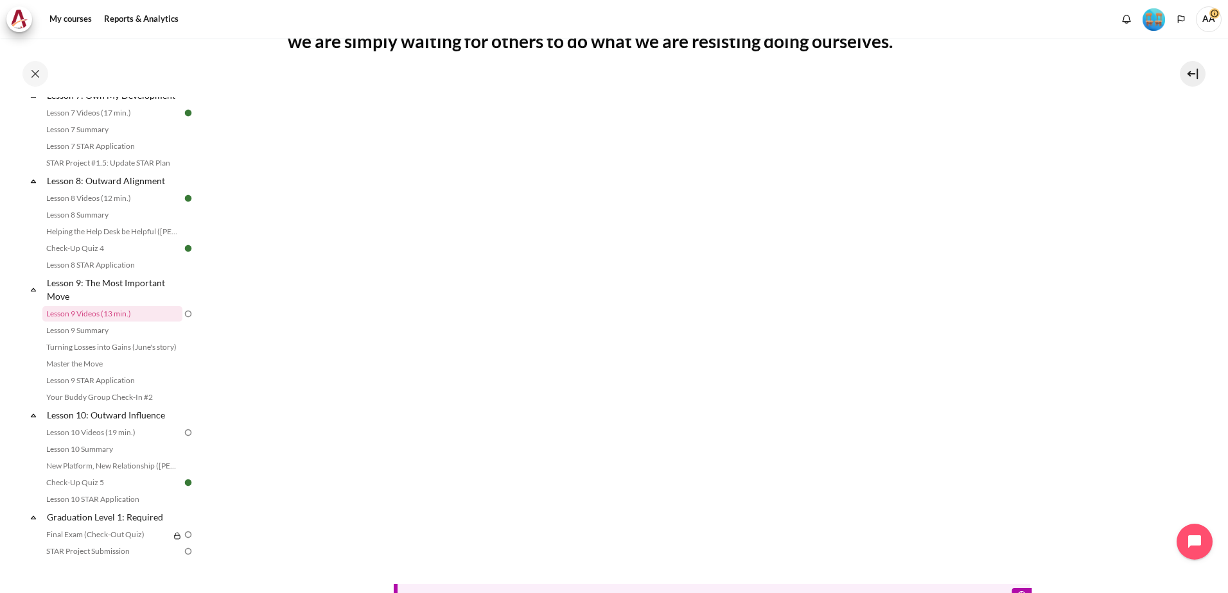
scroll to position [321, 0]
click at [236, 241] on section "My courses MYBN B3 Lesson 9: The Most Important Move Lesson 9 Videos (13 min.) …" at bounding box center [712, 259] width 1013 height 1085
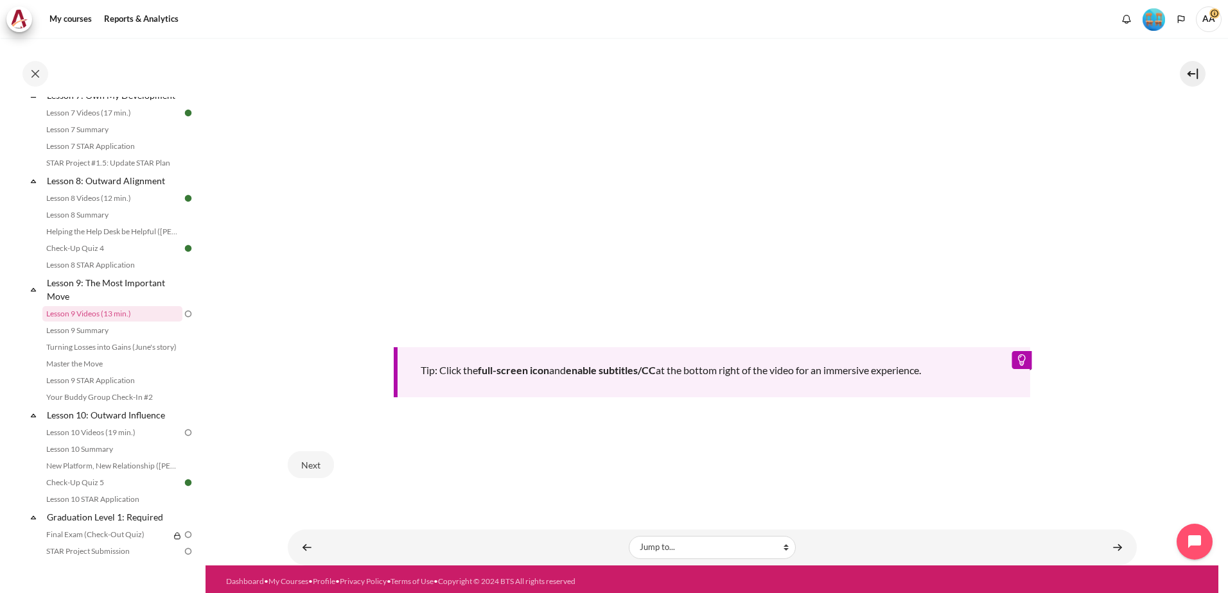
scroll to position [558, 0]
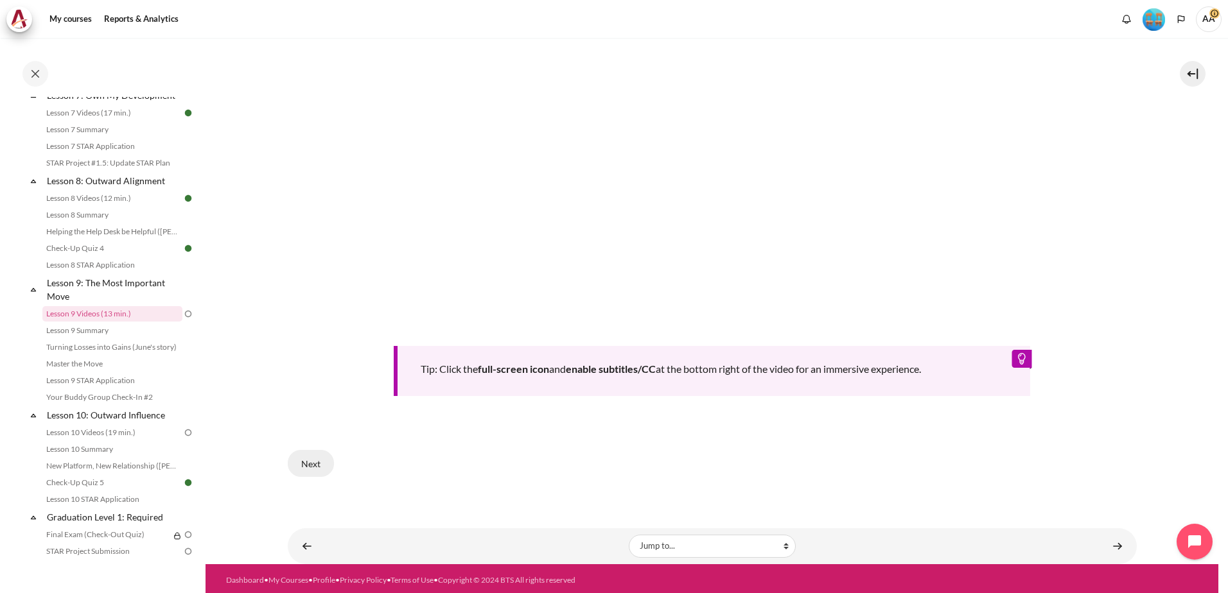
click at [303, 464] on button "Next" at bounding box center [311, 463] width 46 height 27
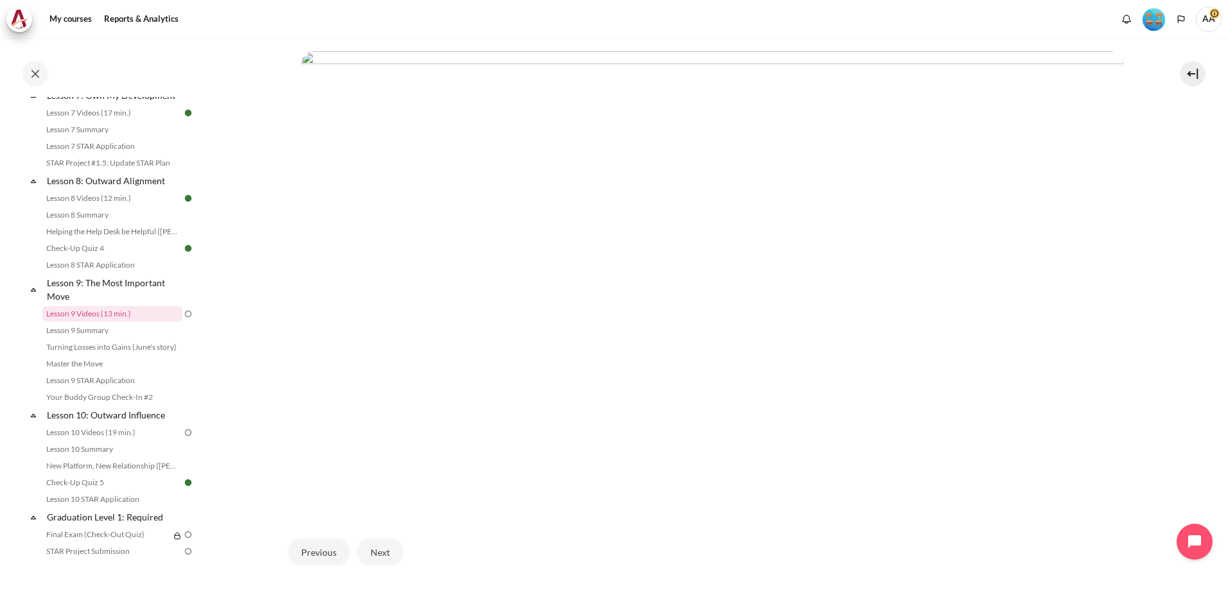
scroll to position [385, 0]
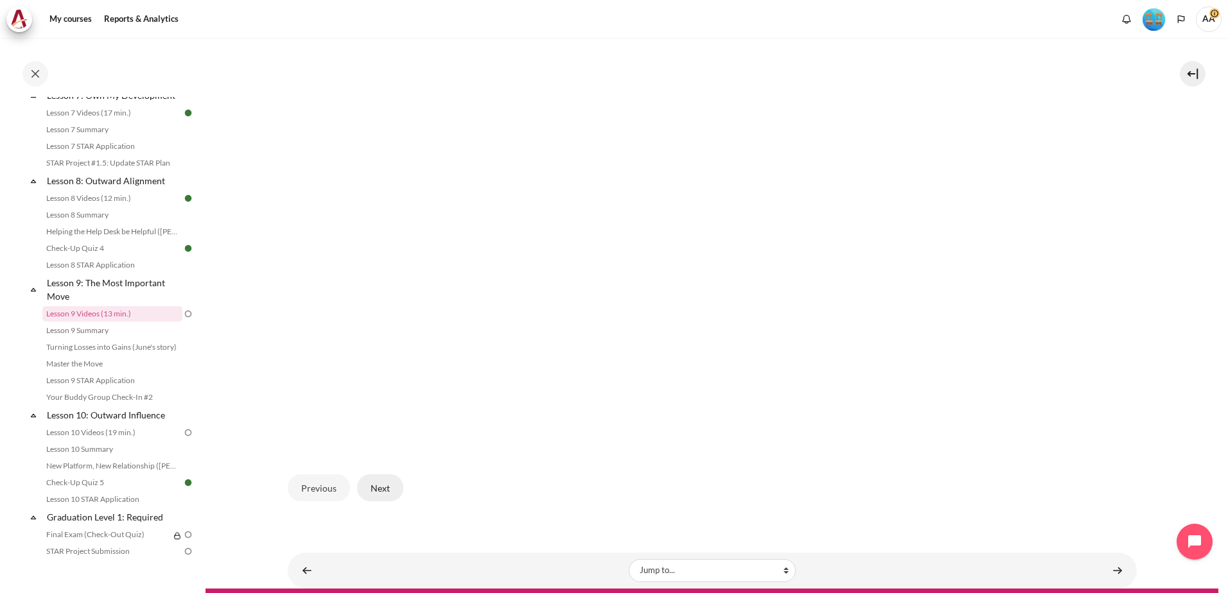
click at [380, 491] on button "Next" at bounding box center [380, 488] width 46 height 27
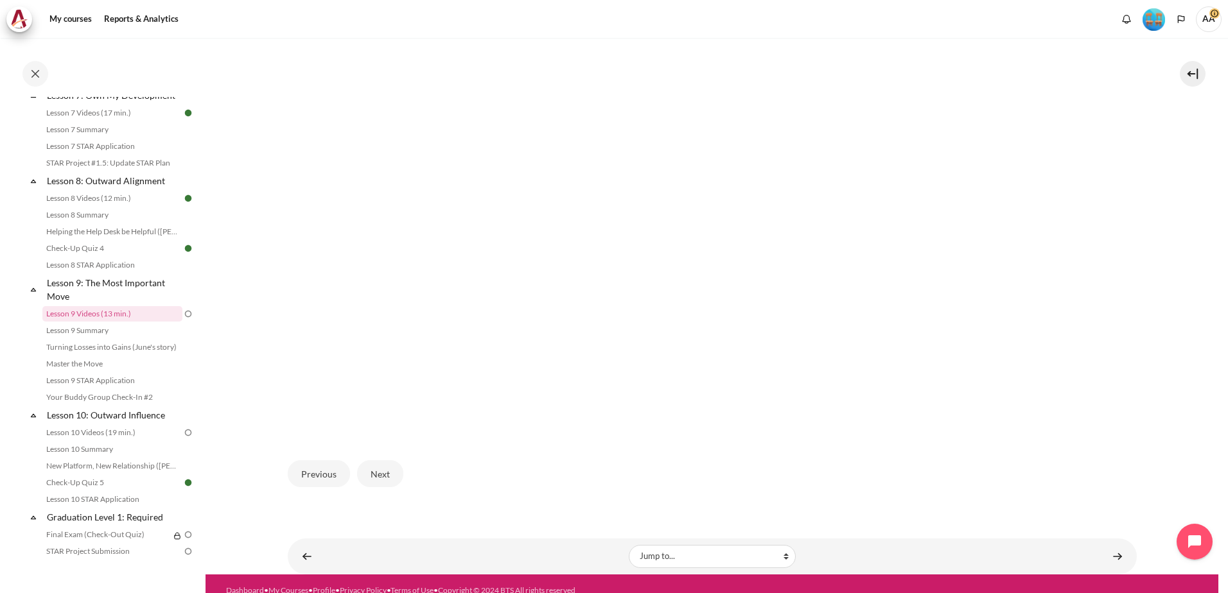
scroll to position [413, 0]
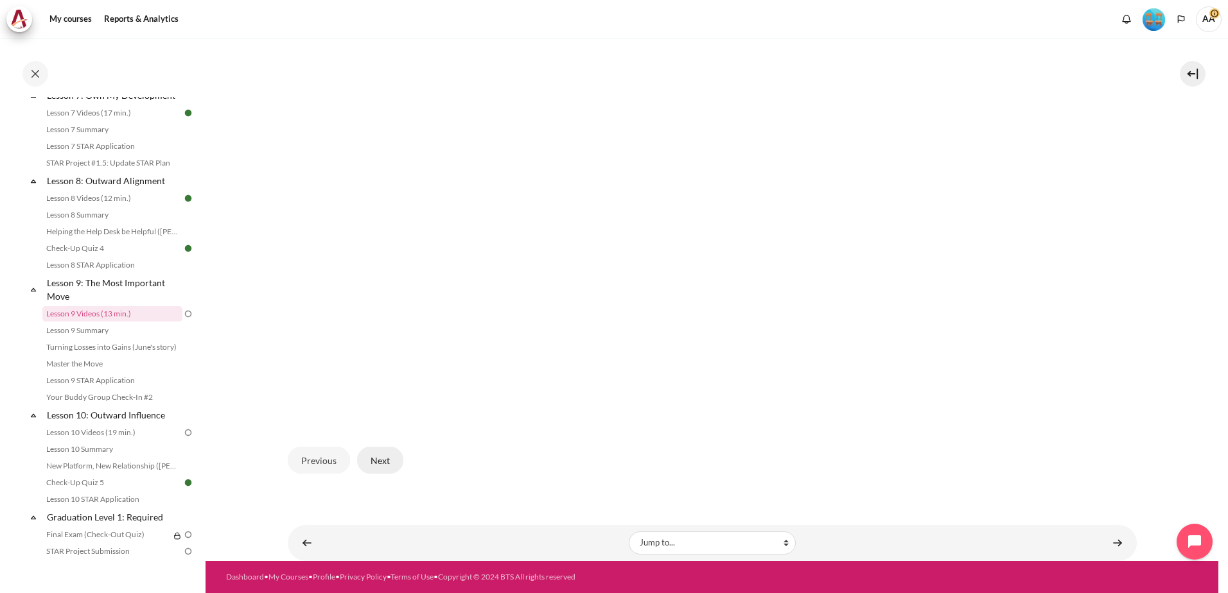
click at [375, 460] on button "Next" at bounding box center [380, 460] width 46 height 27
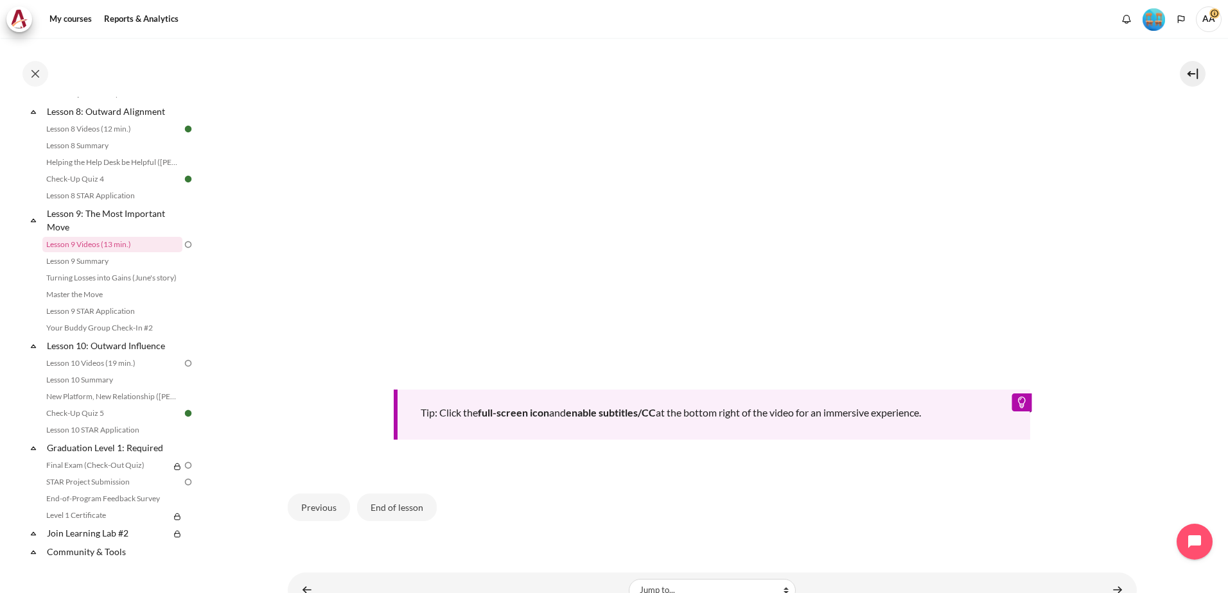
scroll to position [581, 0]
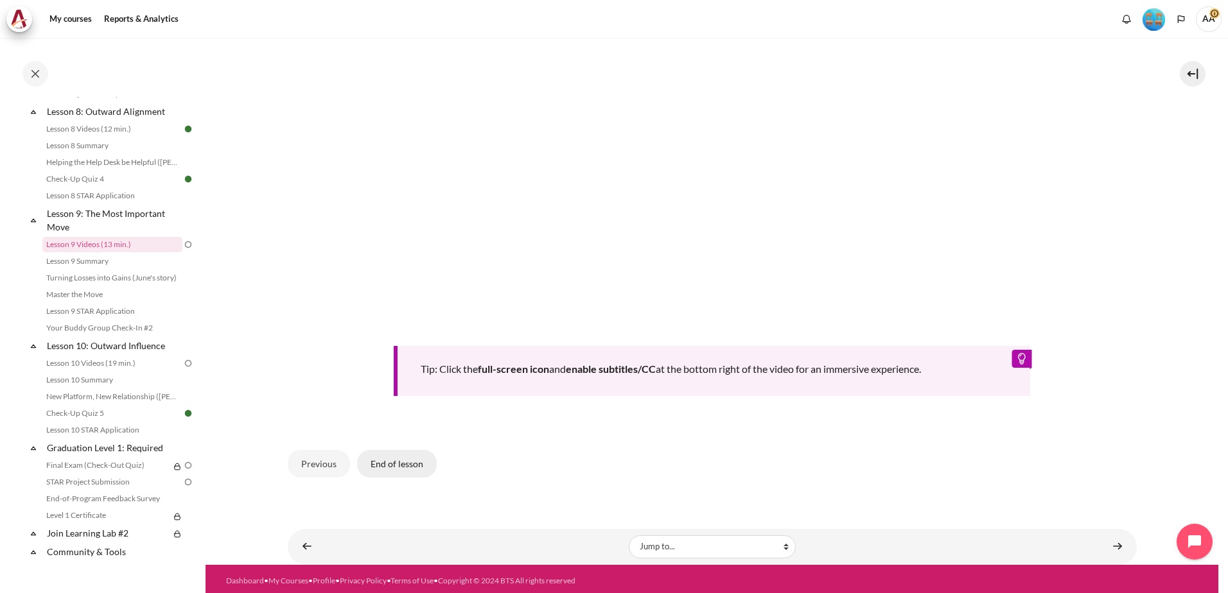
click at [398, 464] on button "End of lesson" at bounding box center [397, 463] width 80 height 27
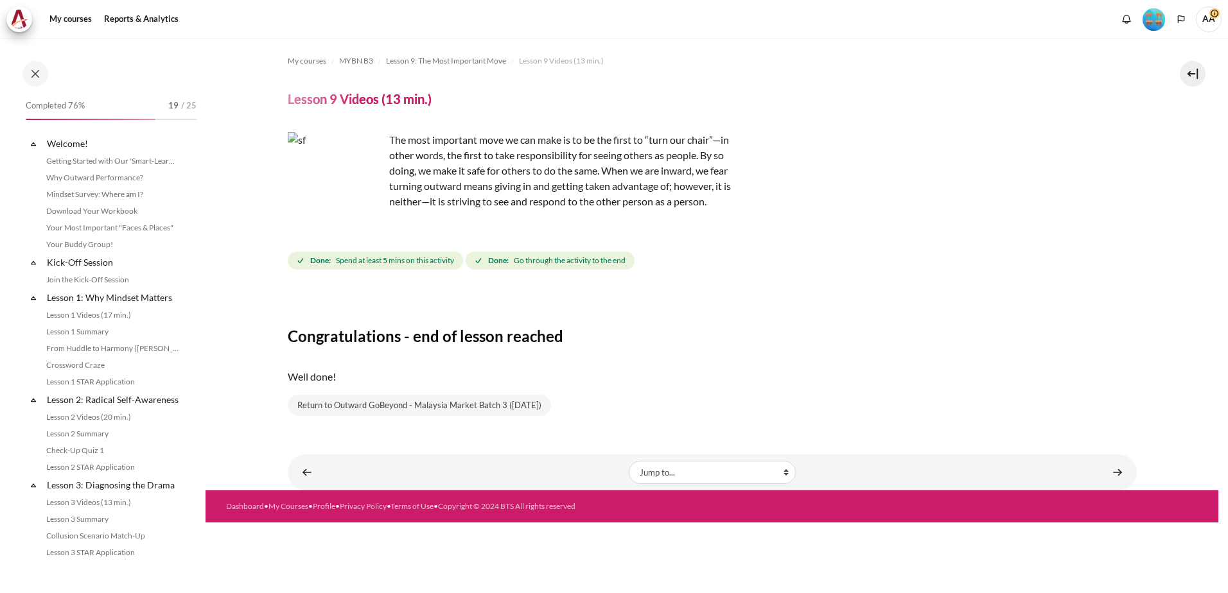
scroll to position [894, 0]
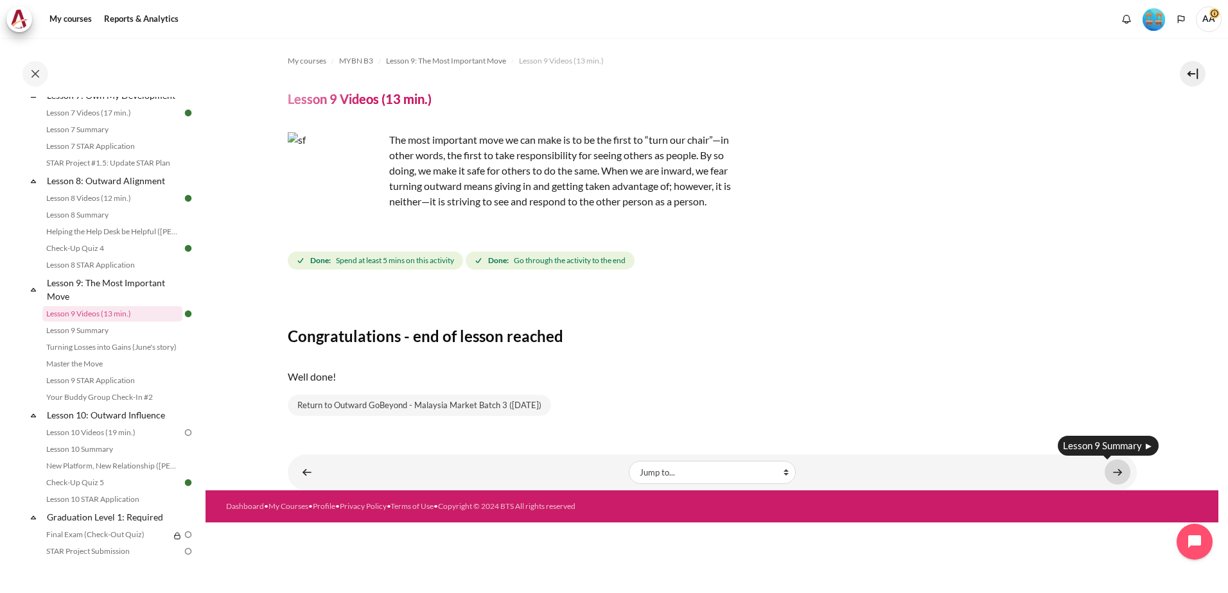
click at [1123, 466] on link "Content" at bounding box center [1118, 472] width 26 height 25
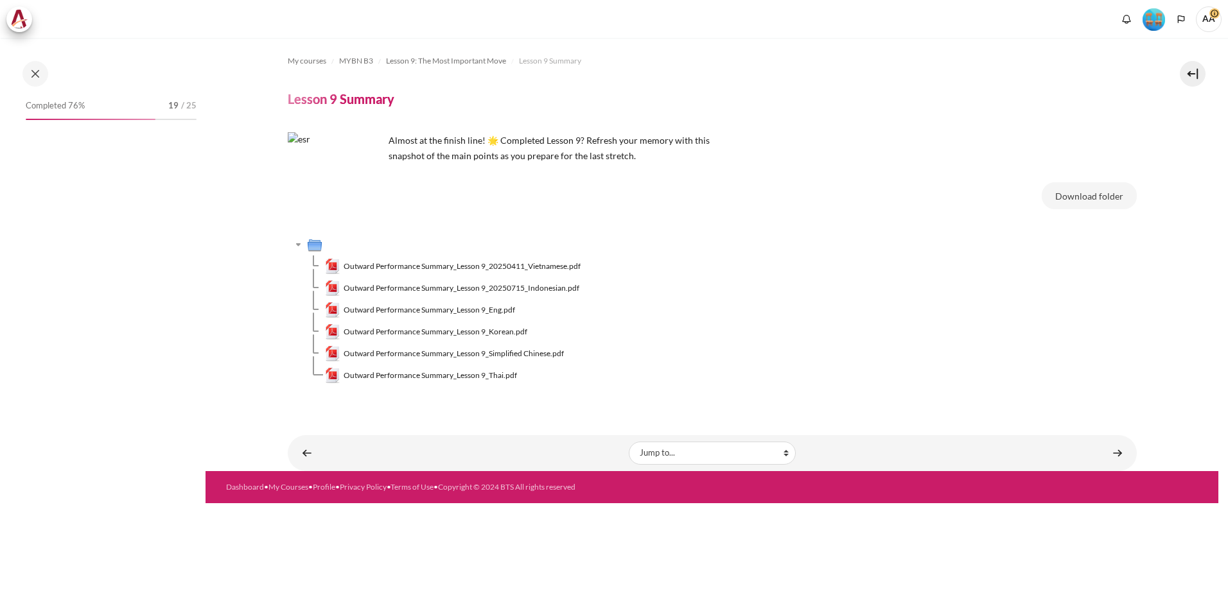
scroll to position [911, 0]
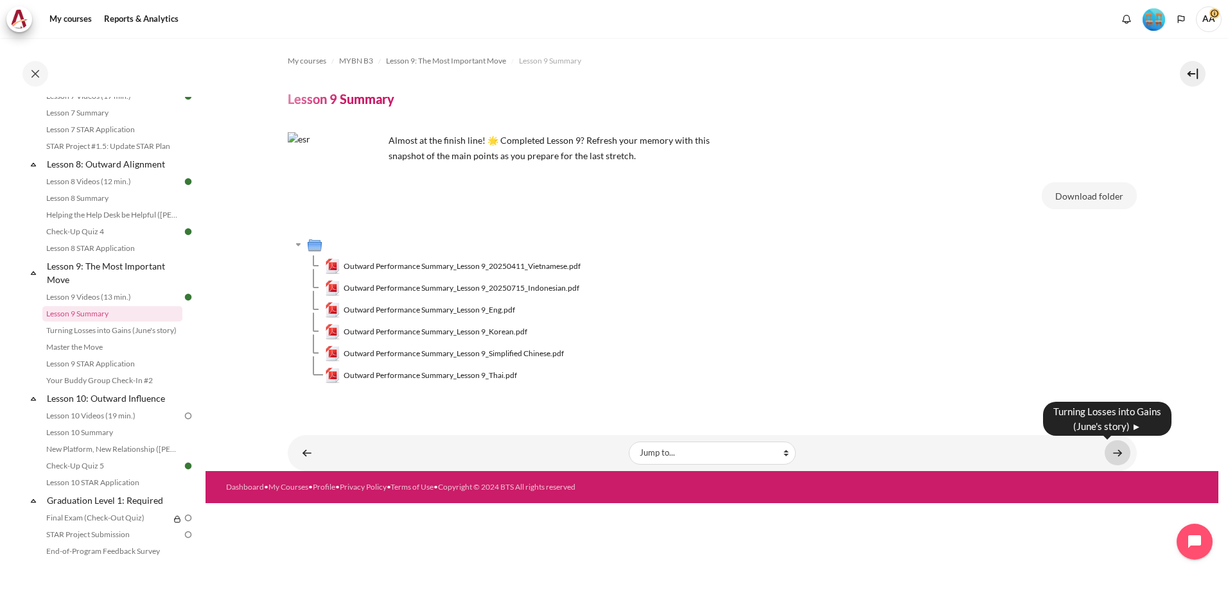
click at [1117, 452] on link "Content" at bounding box center [1118, 453] width 26 height 25
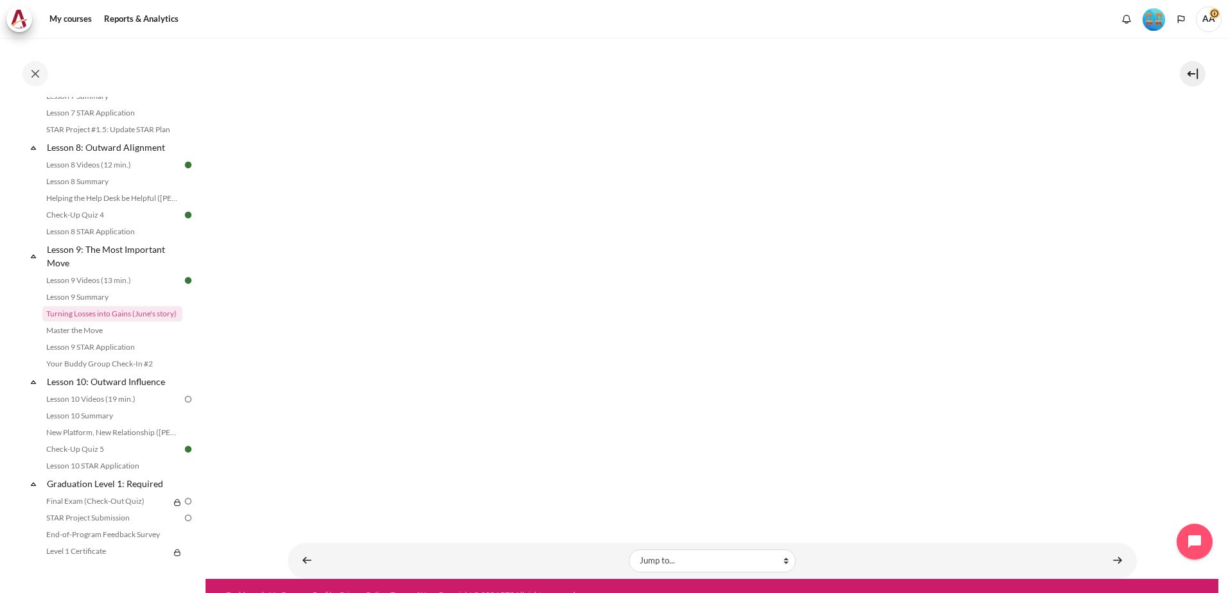
scroll to position [287, 0]
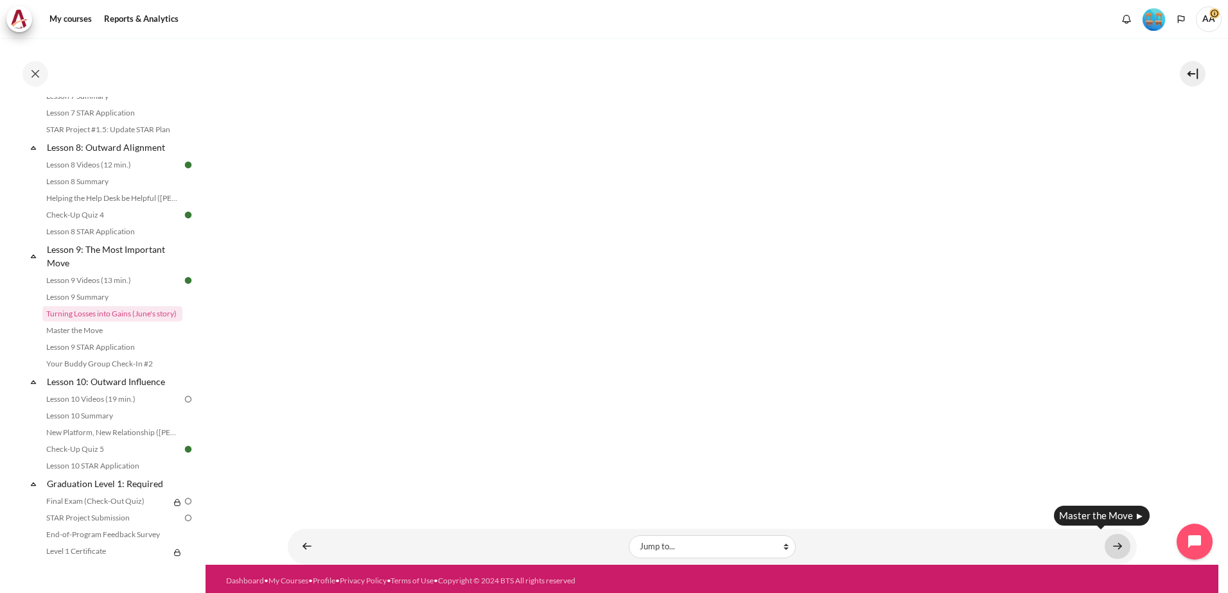
click at [1111, 538] on link "Content" at bounding box center [1118, 546] width 26 height 25
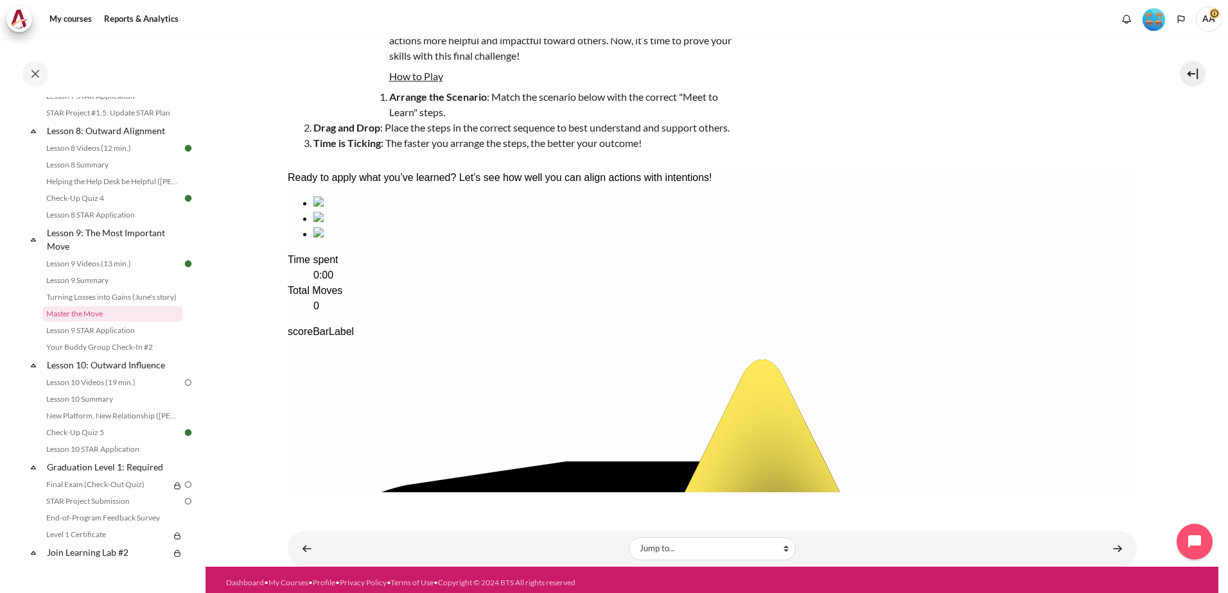
scroll to position [121, 0]
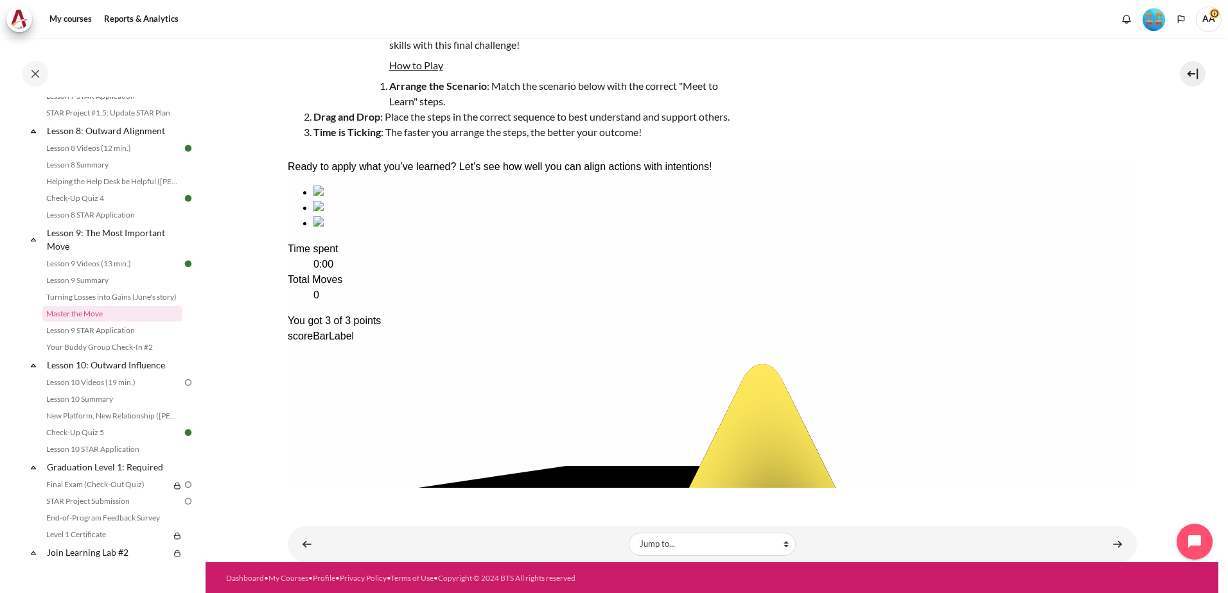
scroll to position [127, 0]
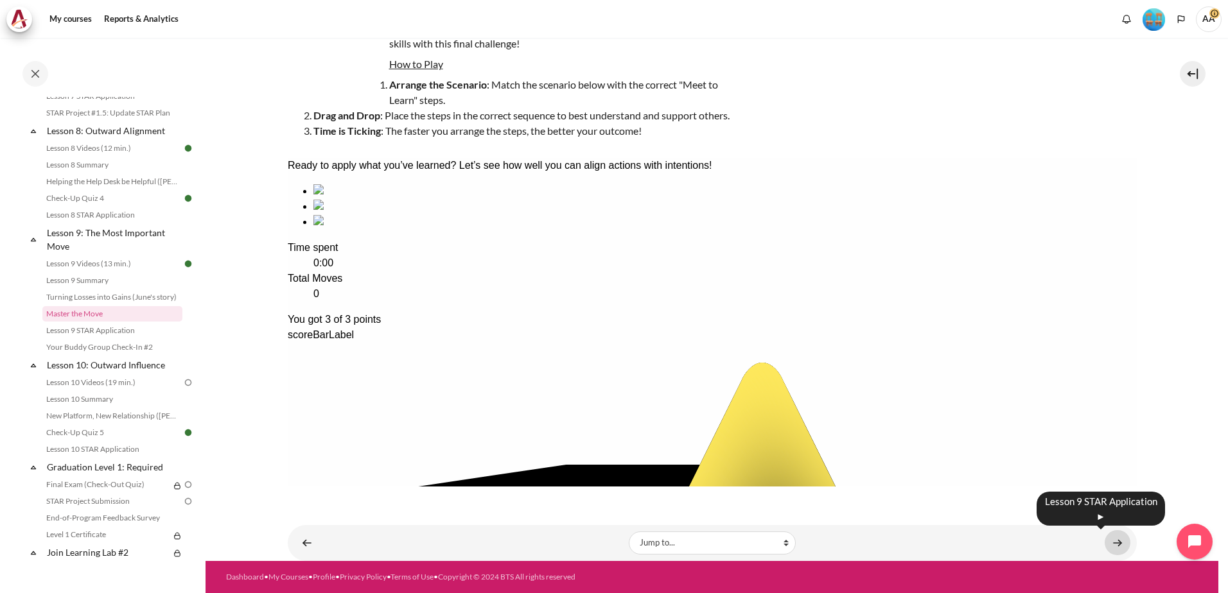
click at [1108, 539] on link "Content" at bounding box center [1118, 542] width 26 height 25
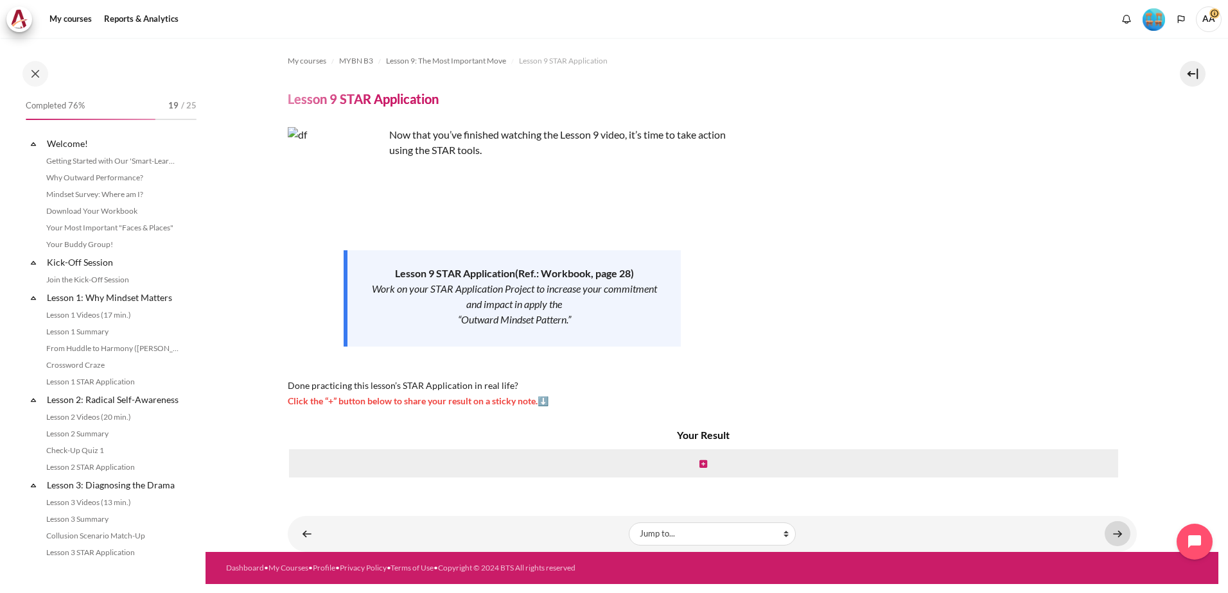
scroll to position [961, 0]
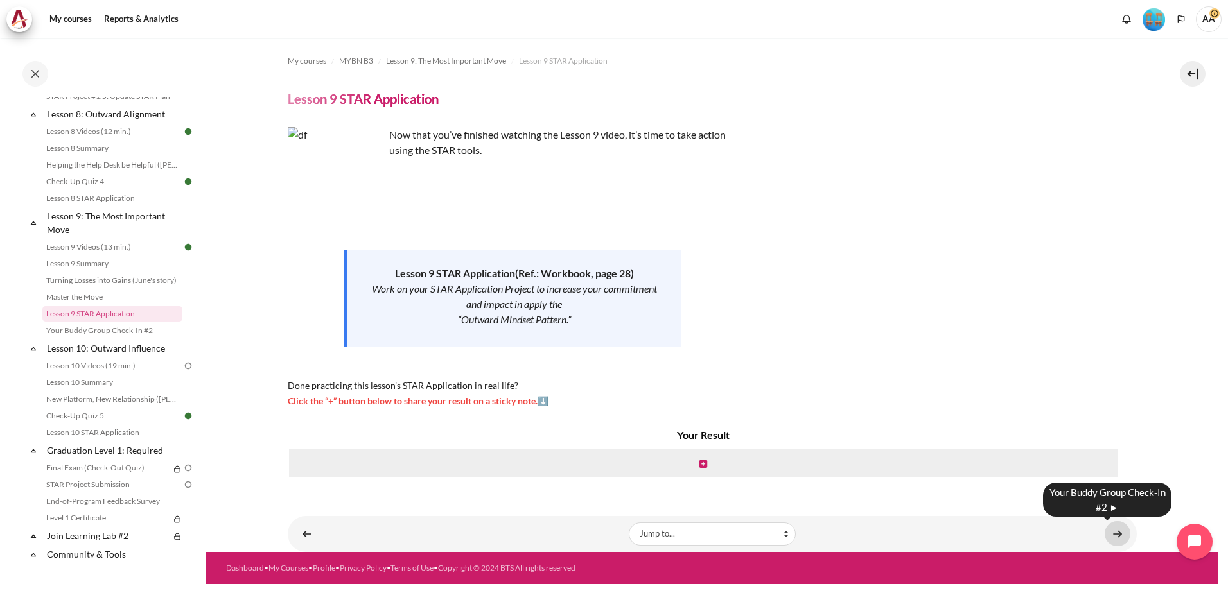
click at [1107, 536] on link "Content" at bounding box center [1118, 533] width 26 height 25
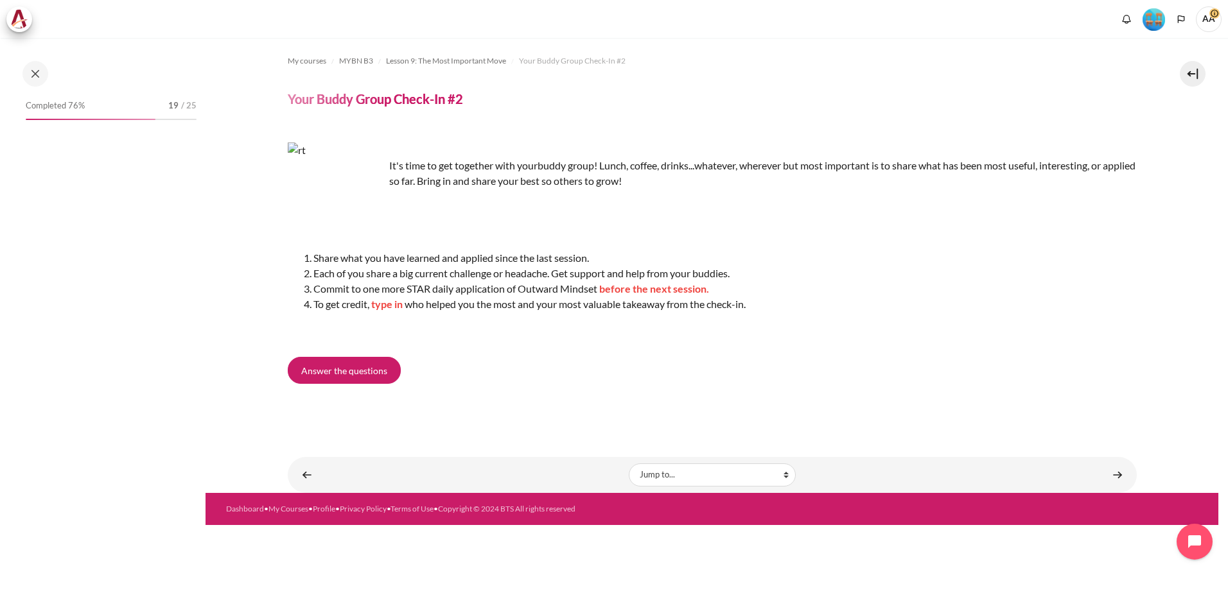
scroll to position [977, 0]
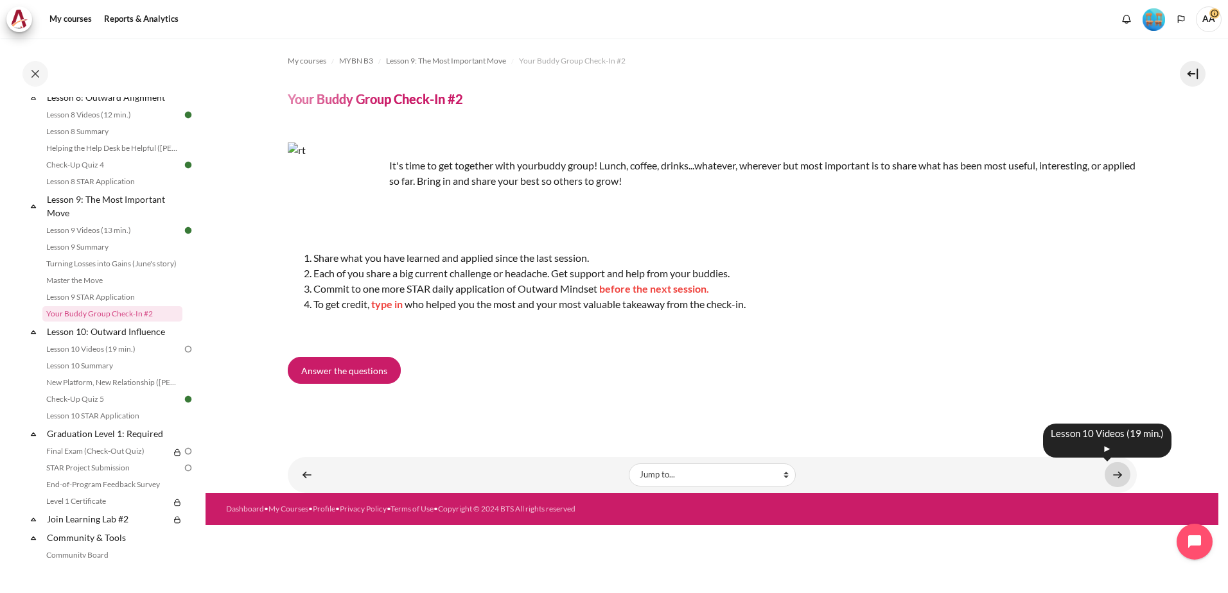
click at [1119, 473] on link "Content" at bounding box center [1118, 474] width 26 height 25
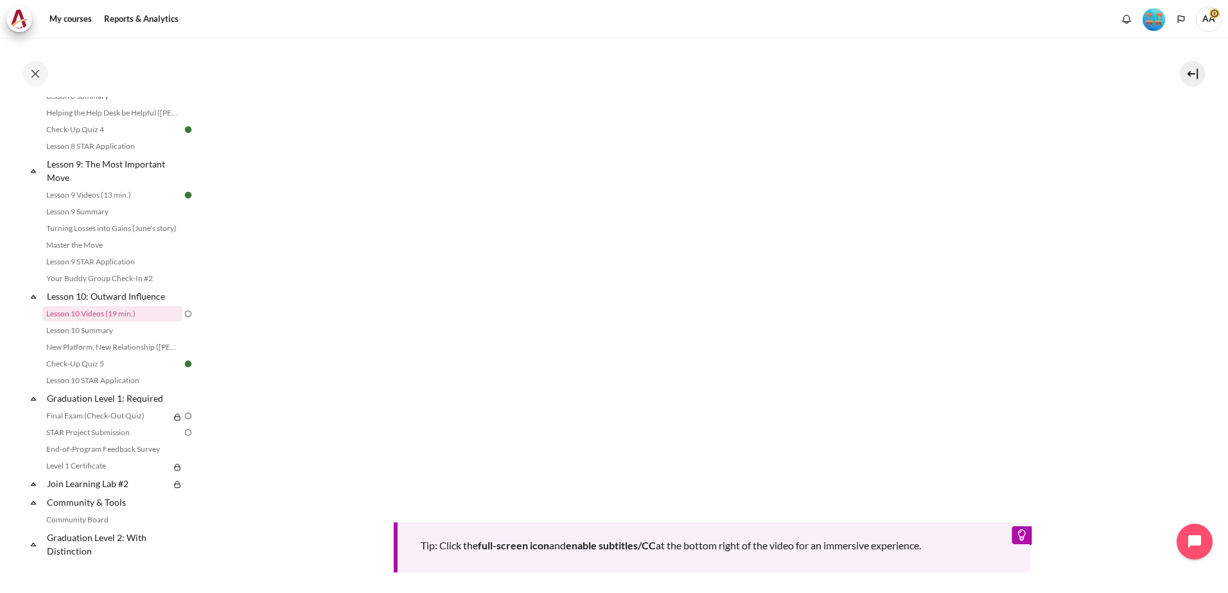
scroll to position [543, 0]
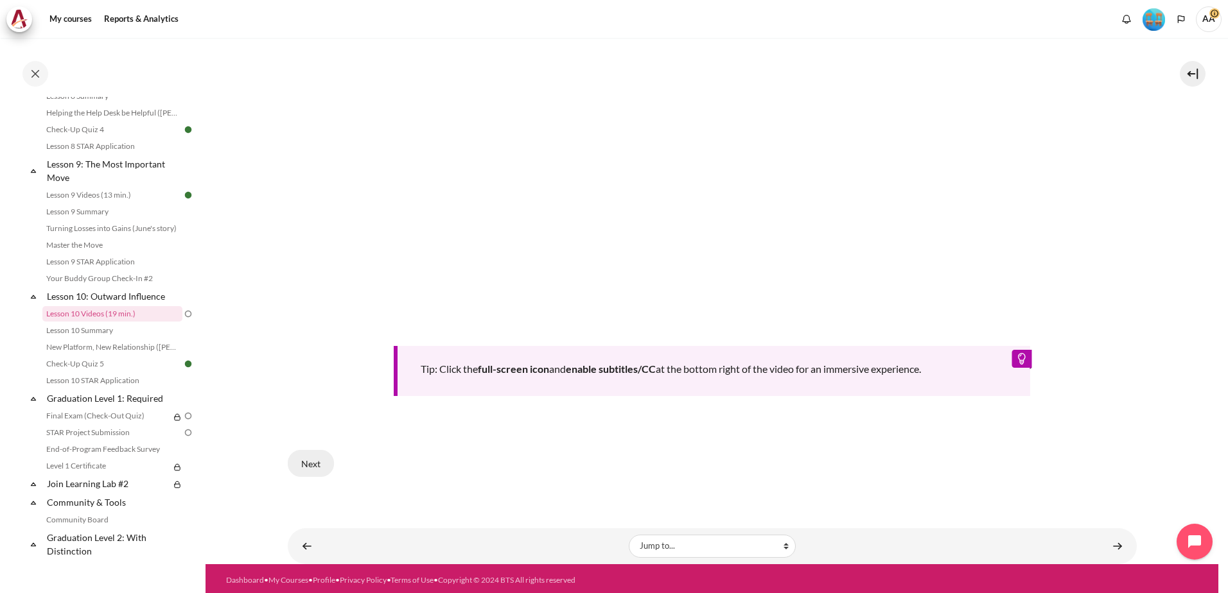
click at [306, 457] on button "Next" at bounding box center [311, 463] width 46 height 27
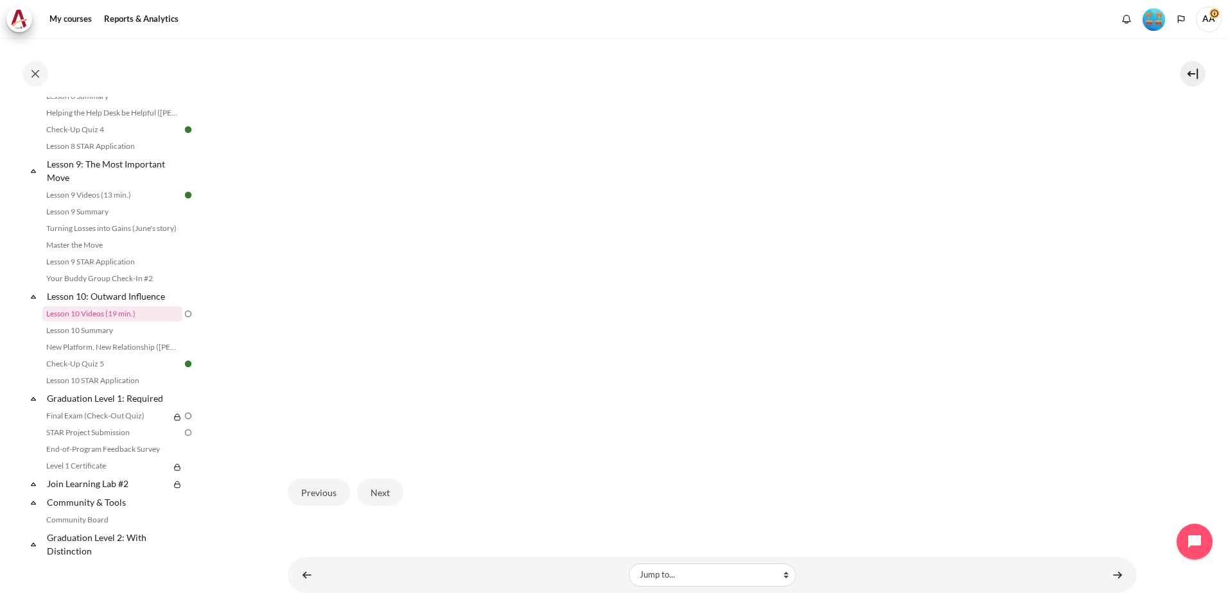
scroll to position [385, 0]
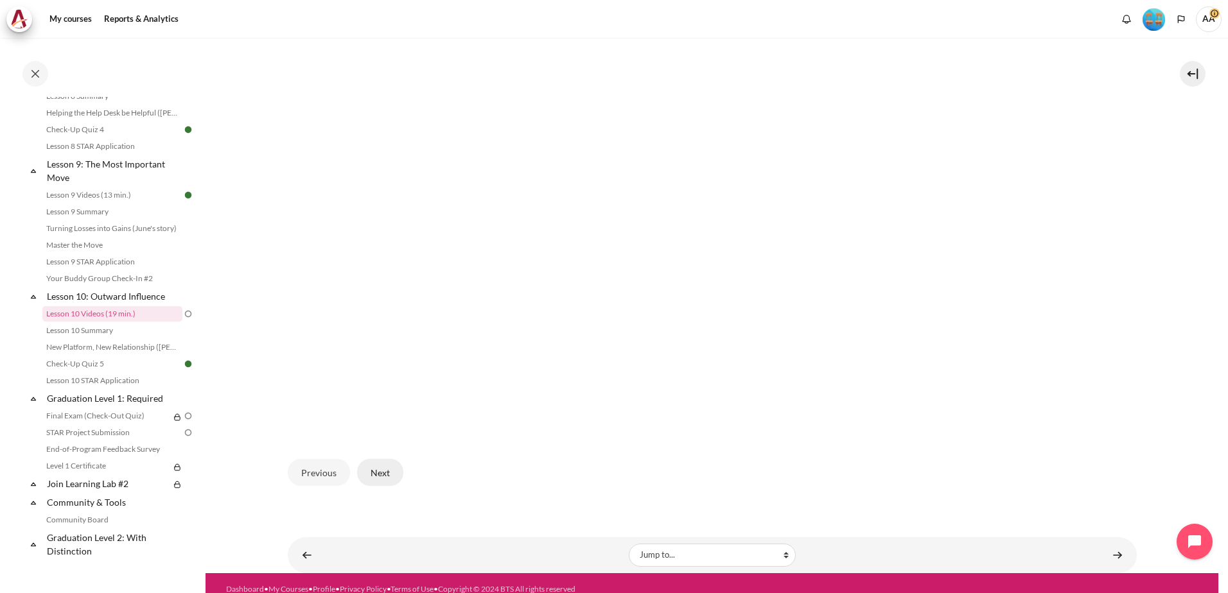
click at [378, 478] on button "Next" at bounding box center [380, 472] width 46 height 27
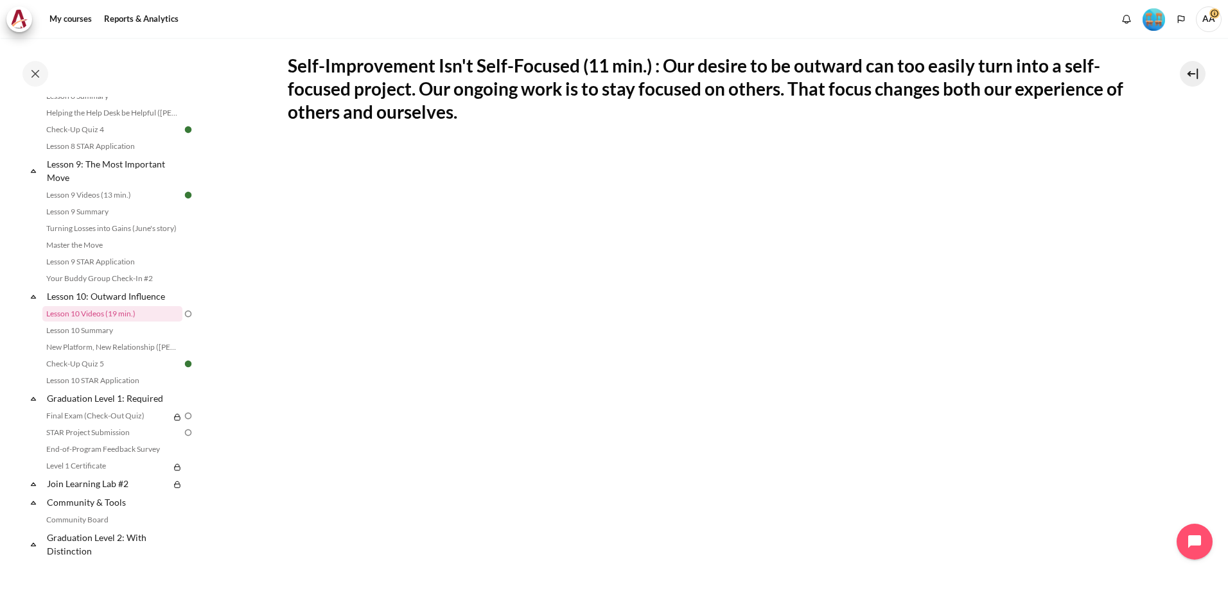
scroll to position [321, 0]
